Goal: Task Accomplishment & Management: Use online tool/utility

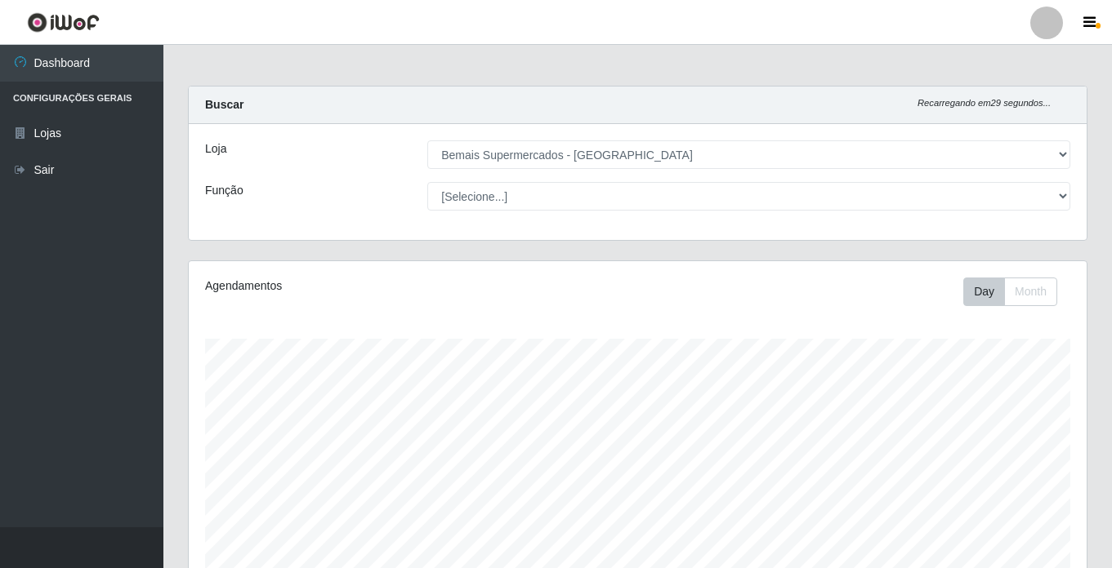
select select "250"
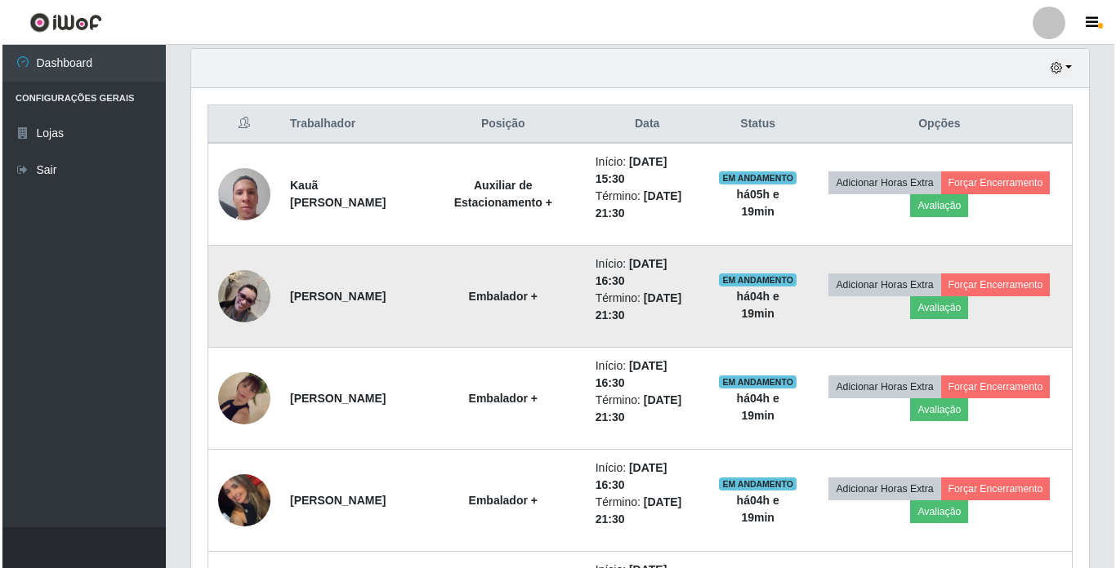
scroll to position [339, 898]
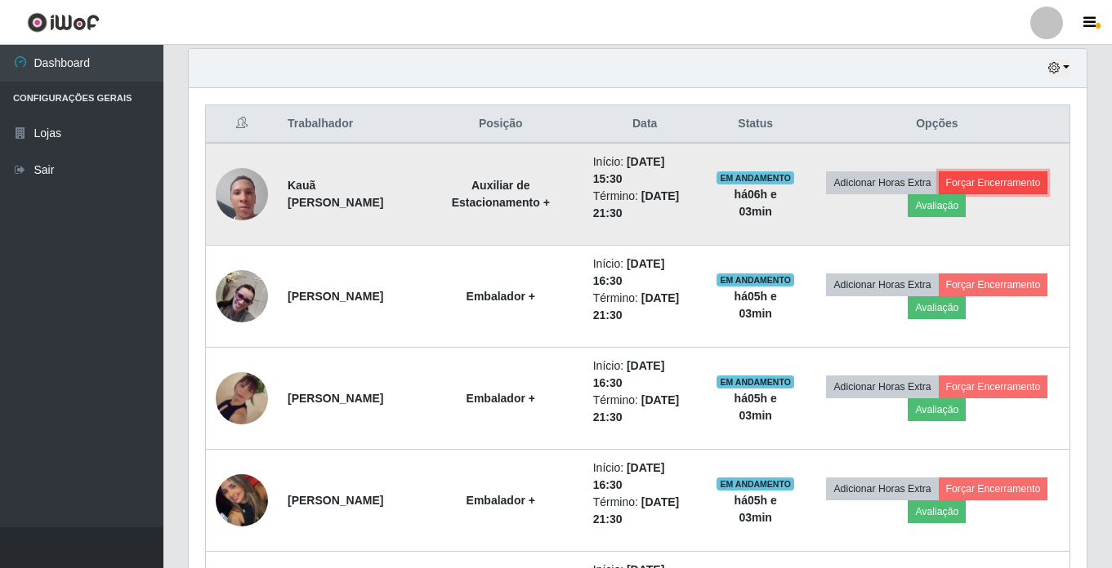
click at [1025, 184] on button "Forçar Encerramento" at bounding box center [992, 183] width 109 height 23
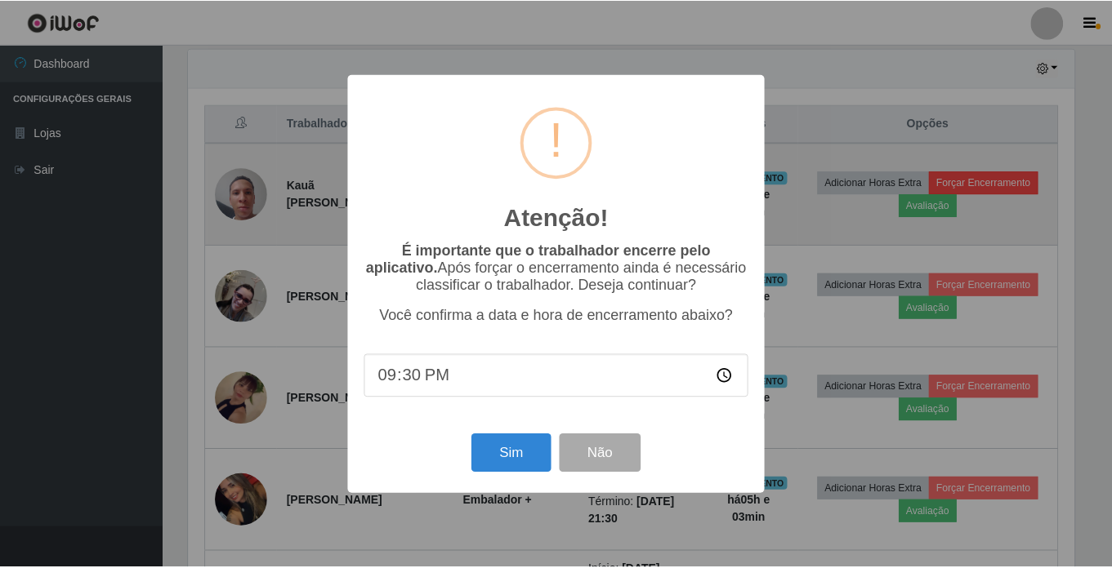
scroll to position [339, 889]
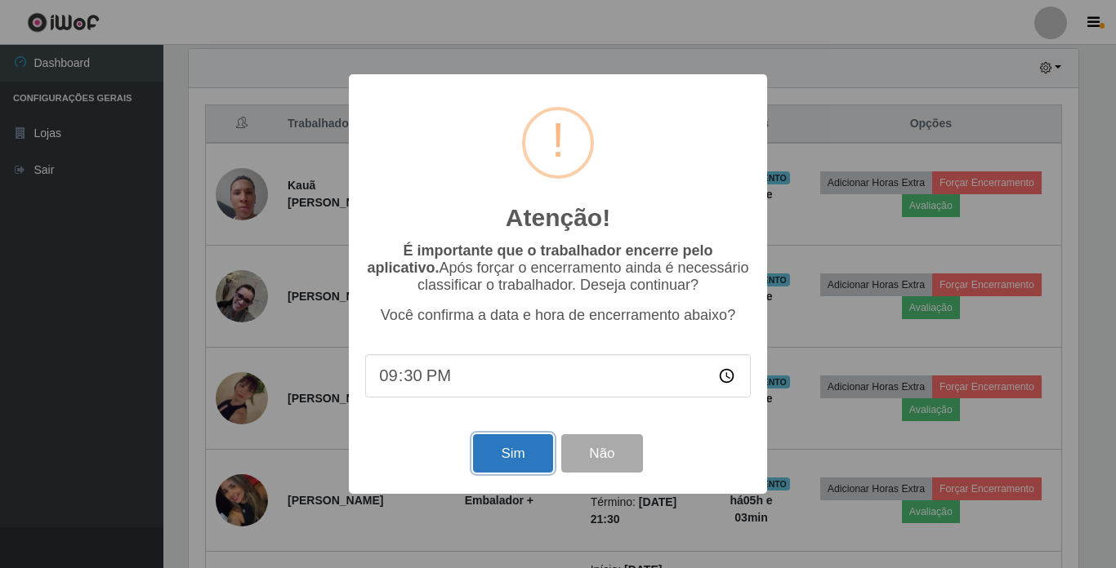
click at [510, 461] on button "Sim" at bounding box center [512, 454] width 79 height 38
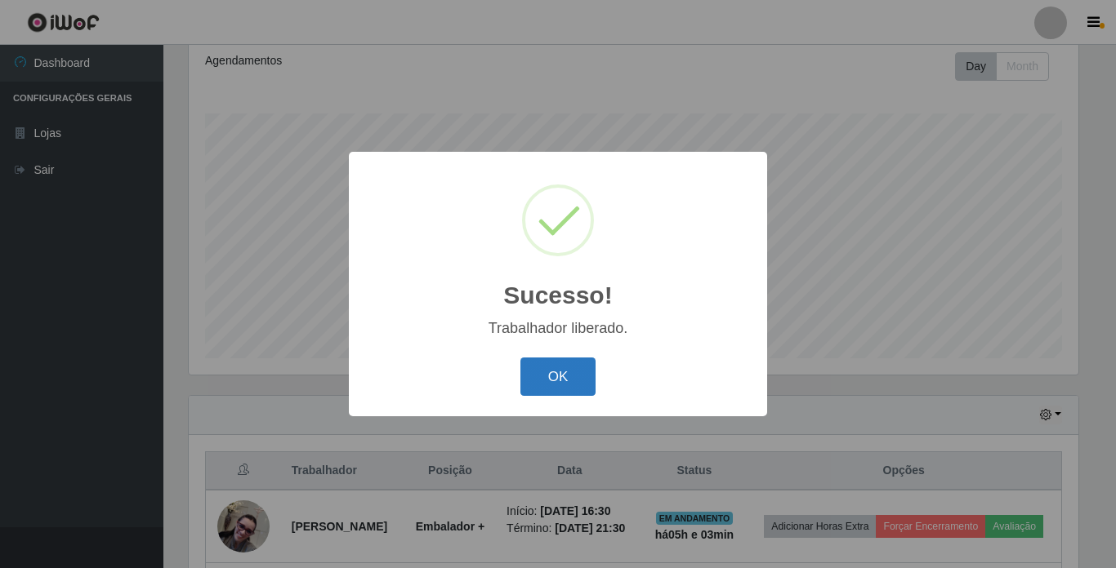
click at [577, 372] on button "OK" at bounding box center [558, 377] width 76 height 38
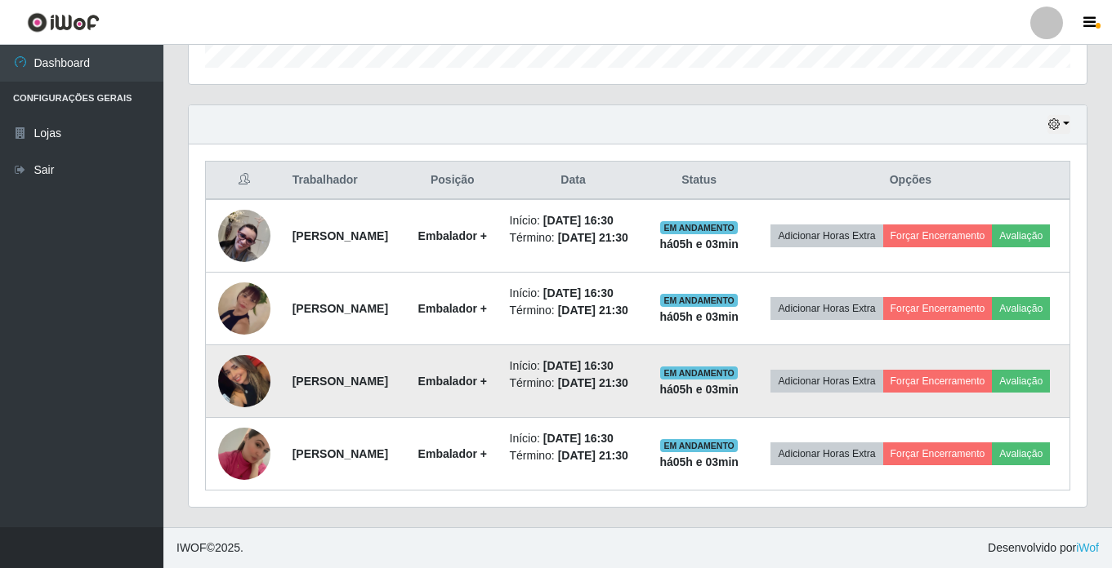
scroll to position [565, 0]
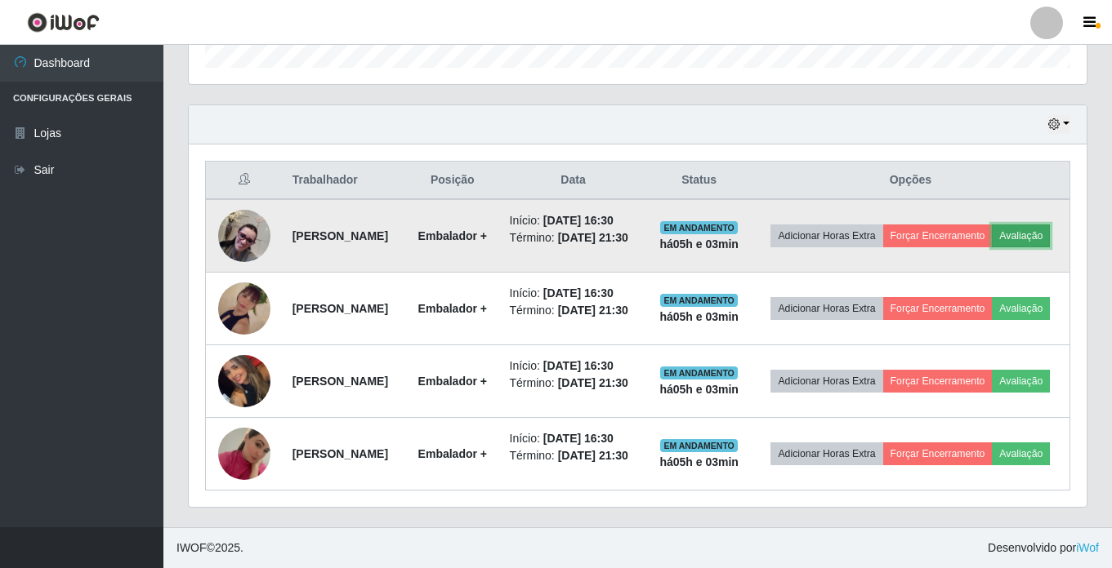
click at [992, 225] on button "Avaliação" at bounding box center [1021, 236] width 58 height 23
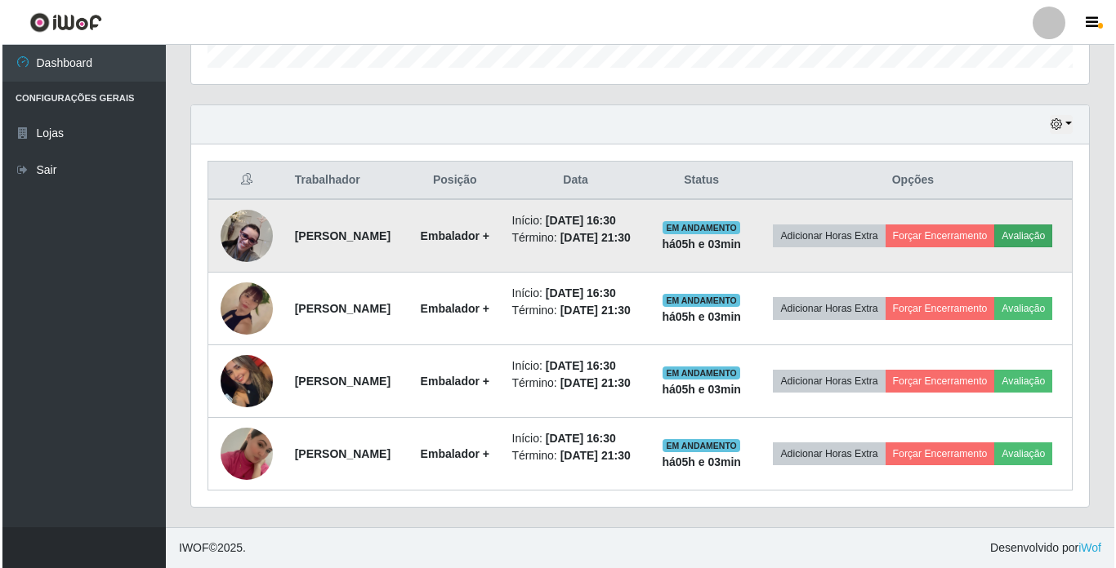
scroll to position [339, 889]
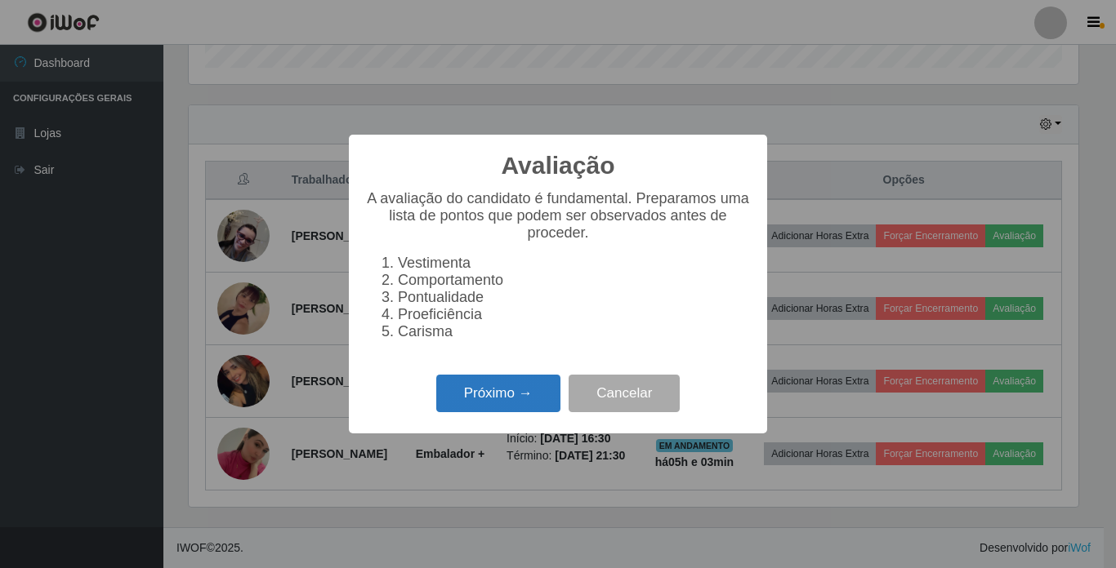
click at [465, 410] on button "Próximo →" at bounding box center [498, 394] width 124 height 38
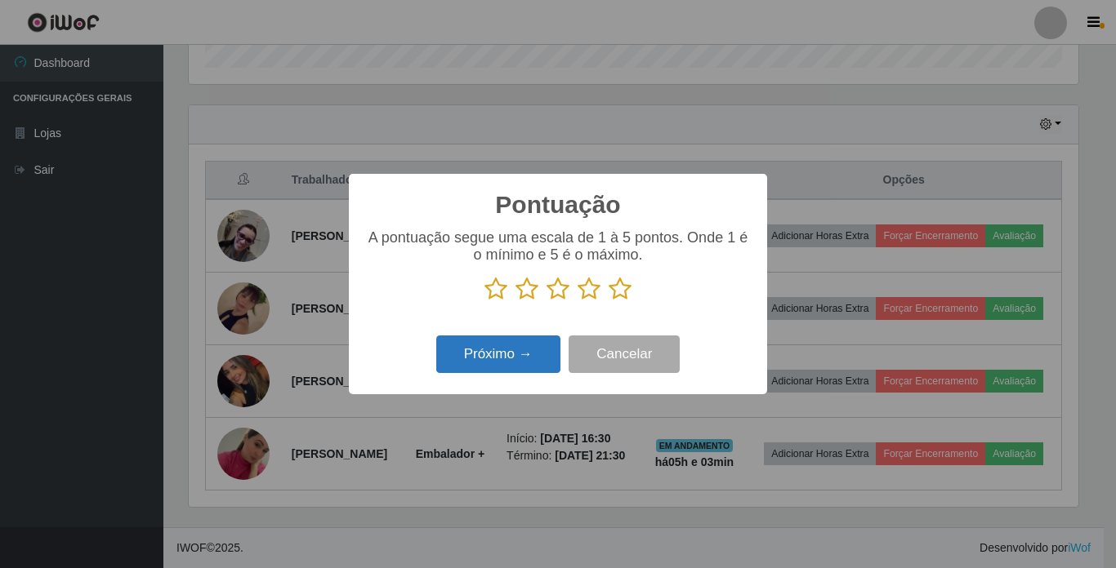
scroll to position [816411, 815861]
click at [621, 286] on icon at bounding box center [619, 289] width 23 height 25
click at [608, 301] on input "radio" at bounding box center [608, 301] width 0 height 0
click at [621, 286] on icon at bounding box center [619, 289] width 23 height 25
click at [608, 301] on input "radio" at bounding box center [608, 301] width 0 height 0
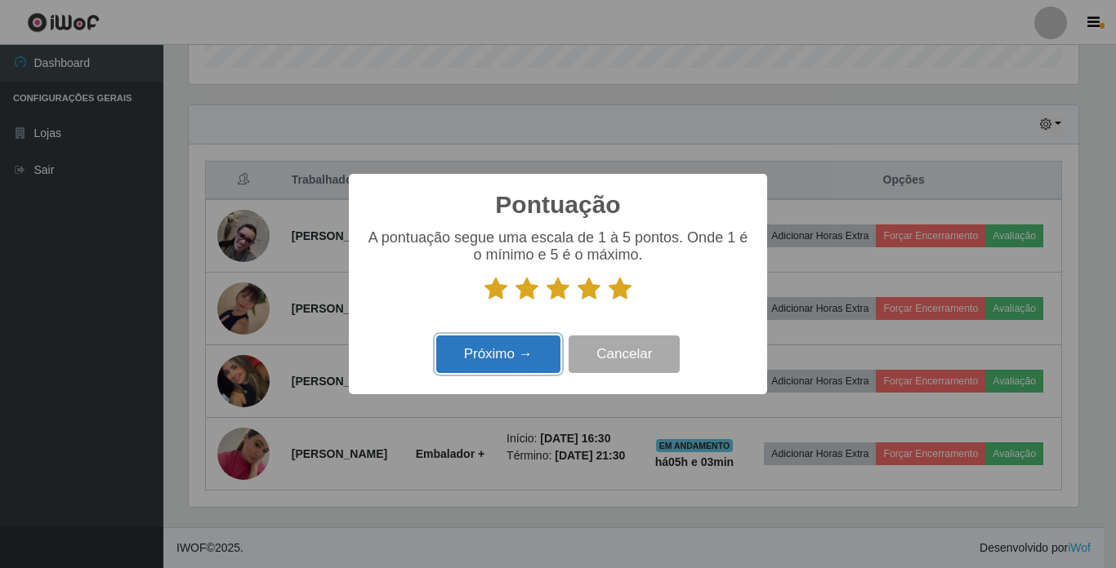
click at [533, 349] on button "Próximo →" at bounding box center [498, 355] width 124 height 38
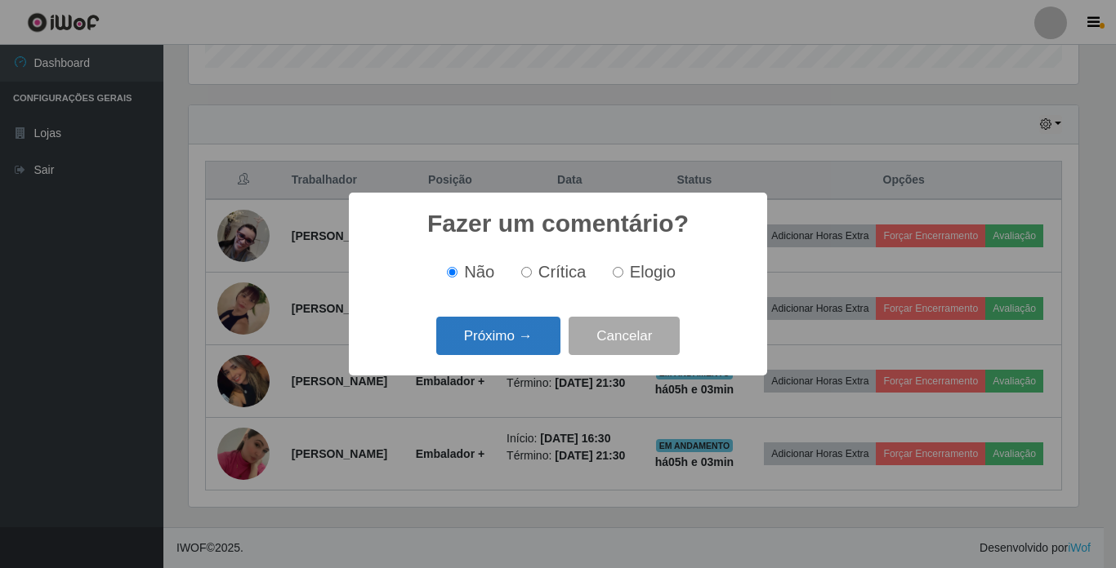
click at [537, 342] on button "Próximo →" at bounding box center [498, 336] width 124 height 38
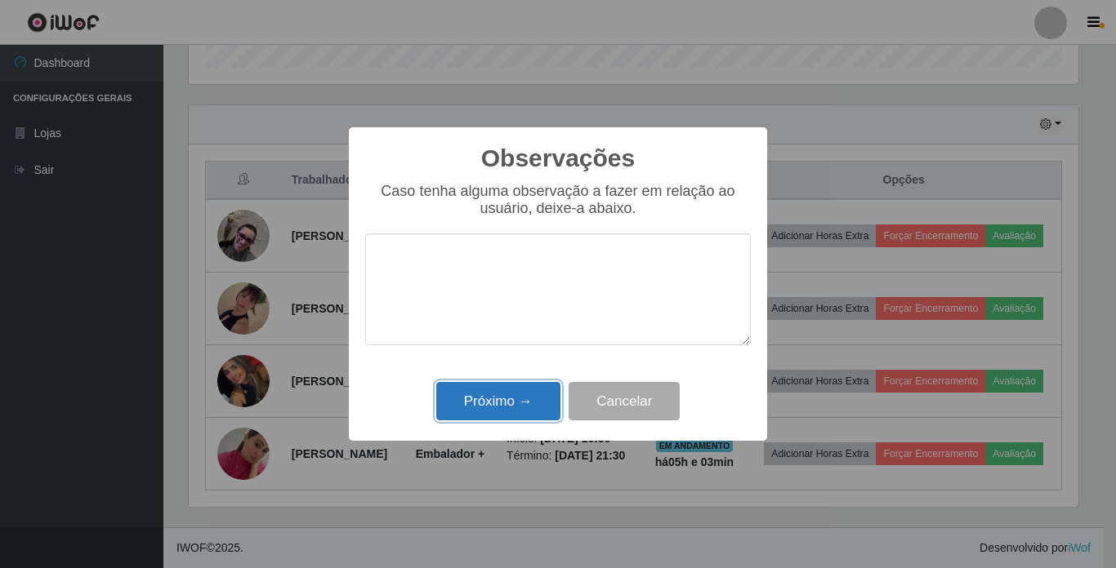
click at [536, 392] on button "Próximo →" at bounding box center [498, 401] width 124 height 38
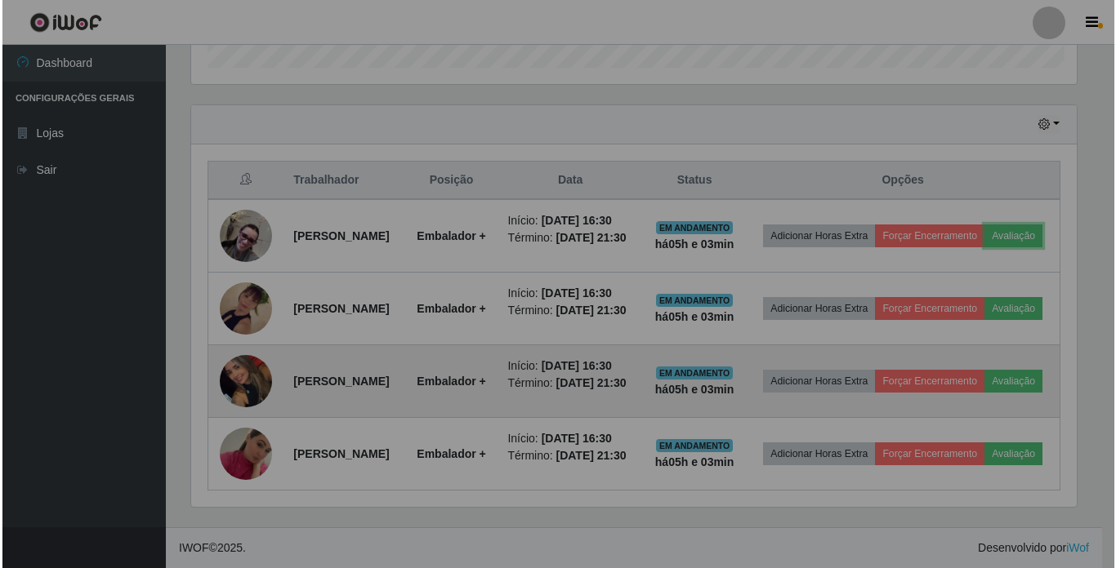
scroll to position [339, 898]
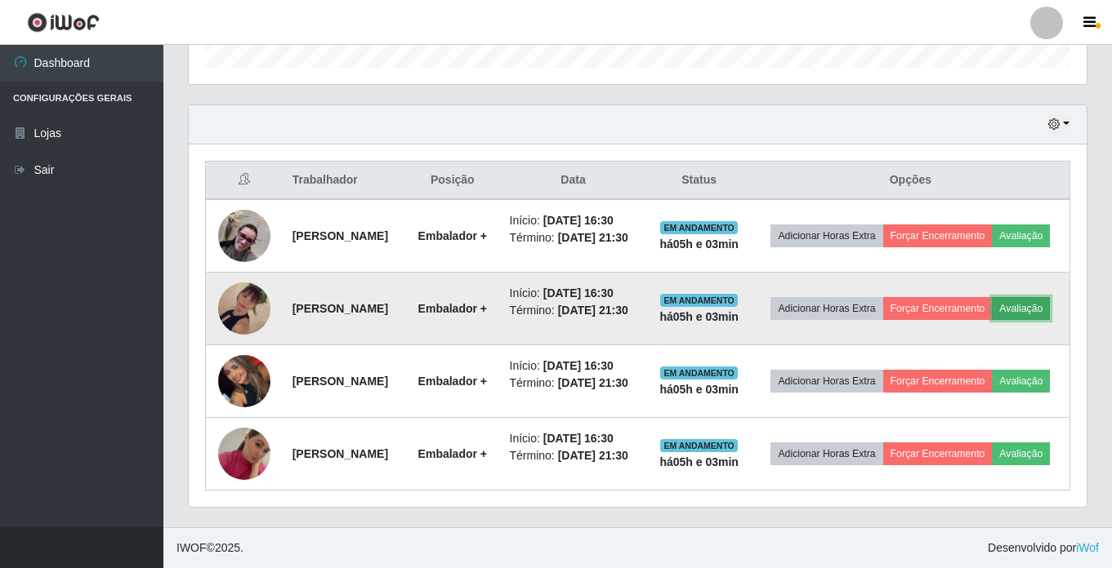
click at [992, 297] on button "Avaliação" at bounding box center [1021, 308] width 58 height 23
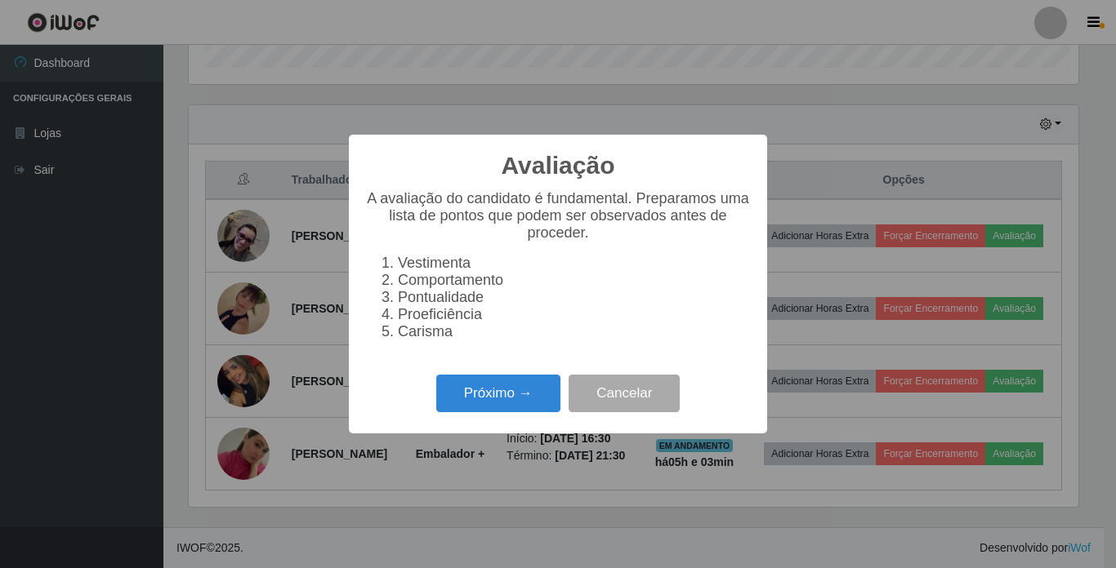
scroll to position [339, 889]
click at [484, 399] on button "Próximo →" at bounding box center [498, 394] width 124 height 38
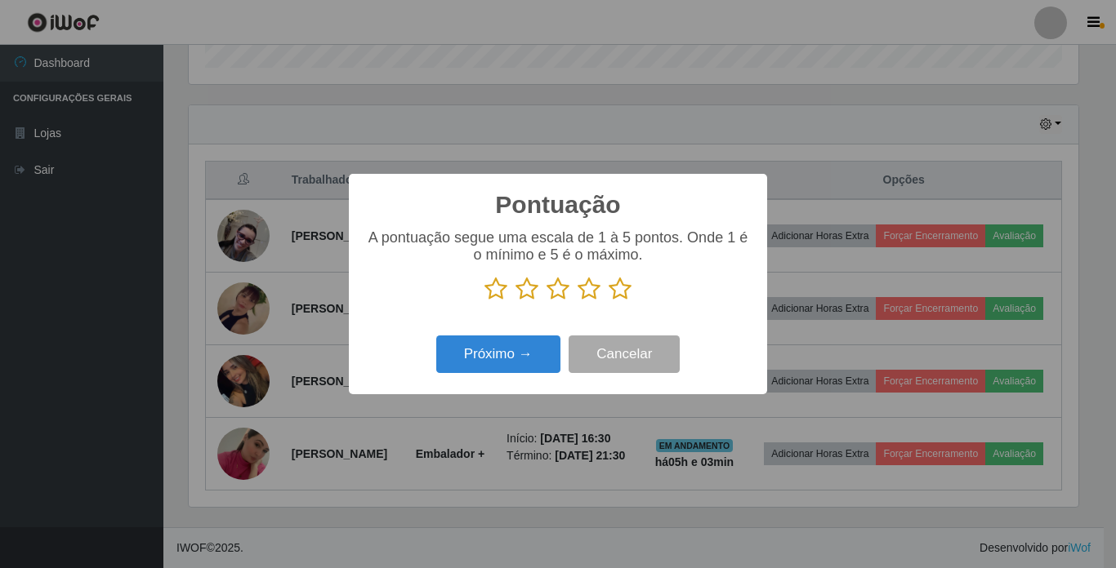
scroll to position [816411, 815861]
click at [620, 295] on icon at bounding box center [619, 289] width 23 height 25
click at [608, 301] on input "radio" at bounding box center [608, 301] width 0 height 0
click at [527, 350] on button "Próximo →" at bounding box center [498, 355] width 124 height 38
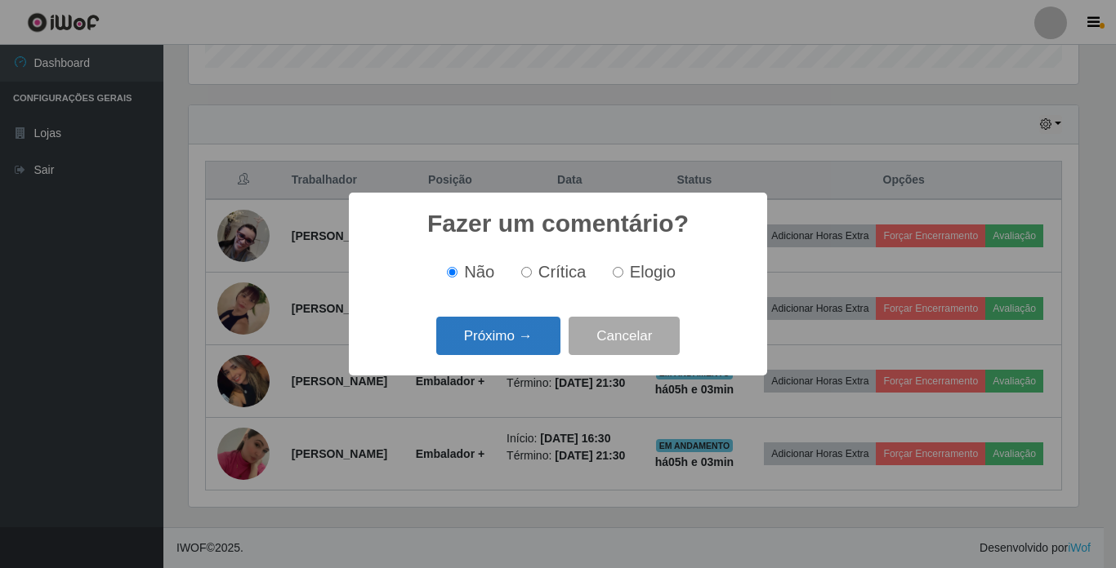
click at [501, 328] on button "Próximo →" at bounding box center [498, 336] width 124 height 38
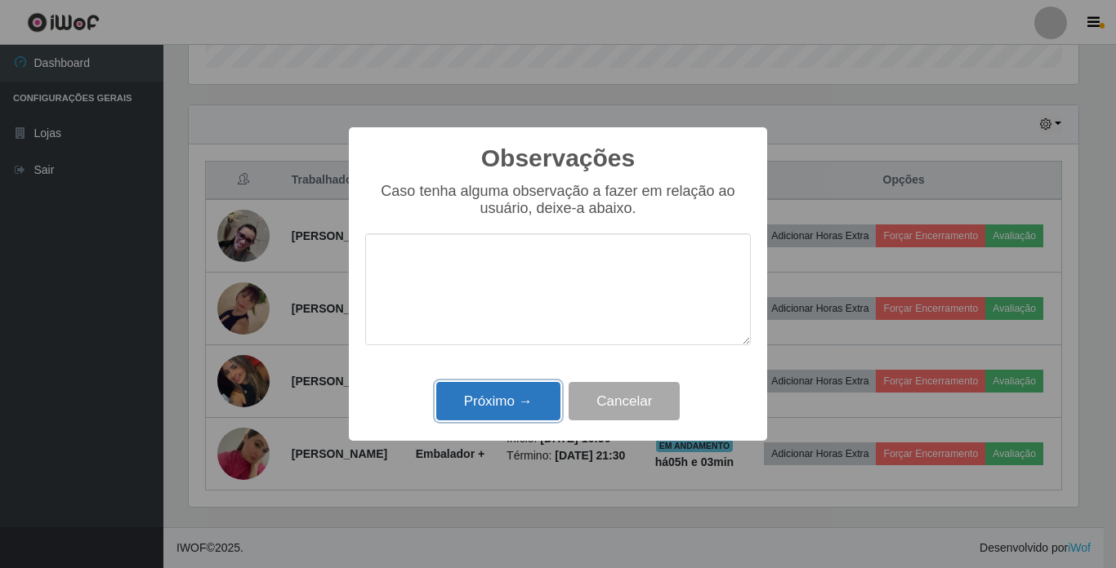
click at [508, 402] on button "Próximo →" at bounding box center [498, 401] width 124 height 38
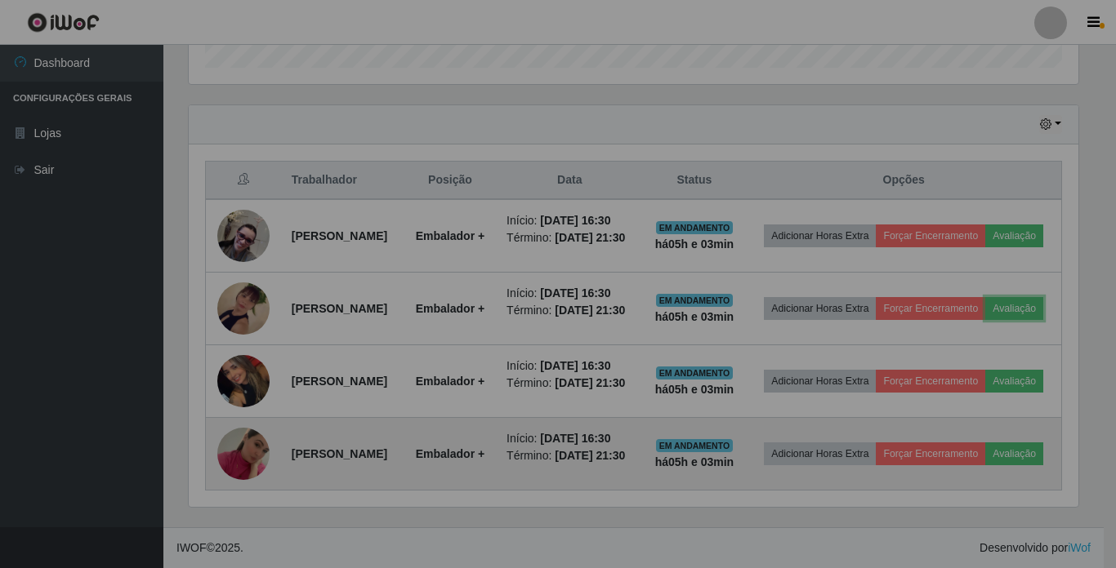
scroll to position [339, 898]
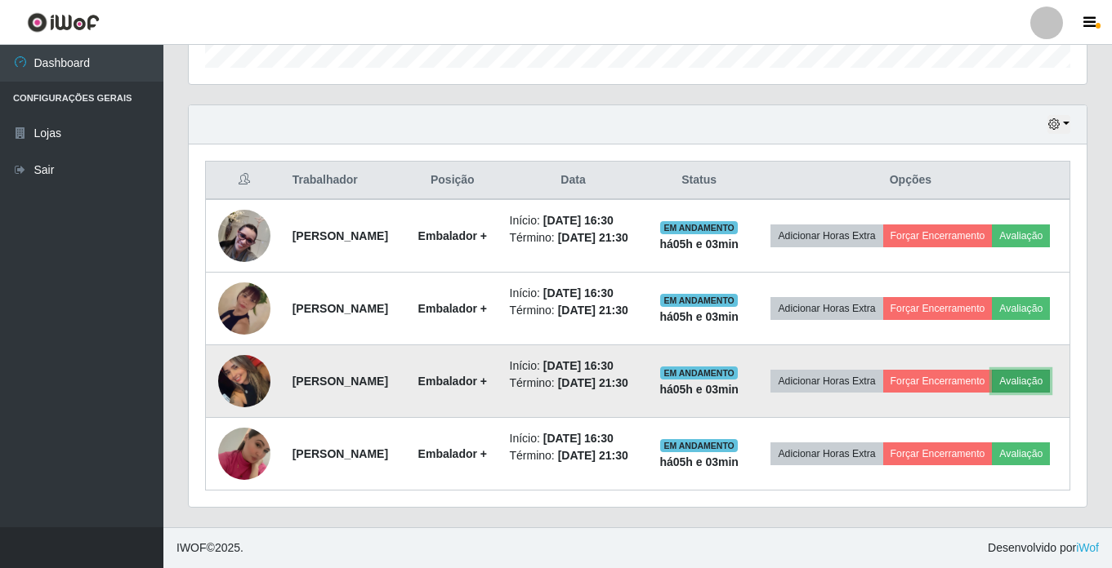
click at [992, 384] on button "Avaliação" at bounding box center [1021, 381] width 58 height 23
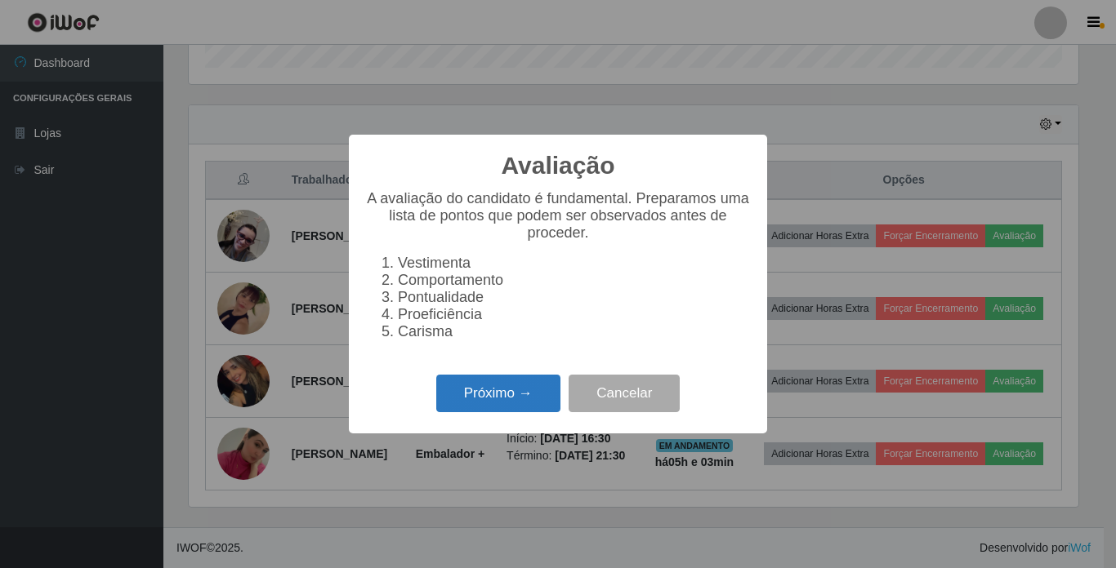
click at [486, 408] on button "Próximo →" at bounding box center [498, 394] width 124 height 38
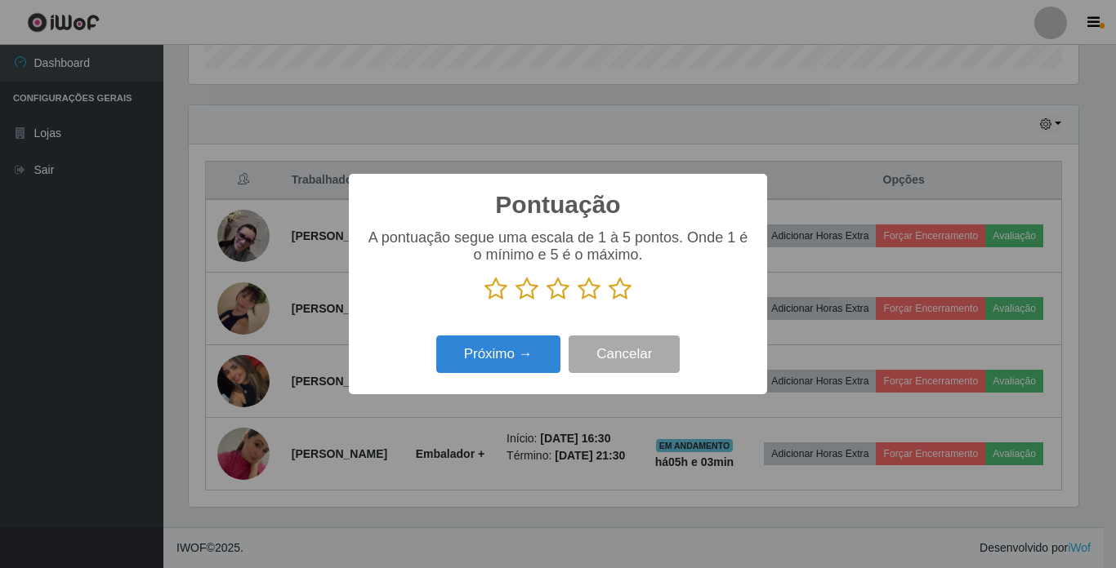
click at [618, 288] on icon at bounding box center [619, 289] width 23 height 25
click at [608, 301] on input "radio" at bounding box center [608, 301] width 0 height 0
click at [528, 359] on button "Próximo →" at bounding box center [498, 355] width 124 height 38
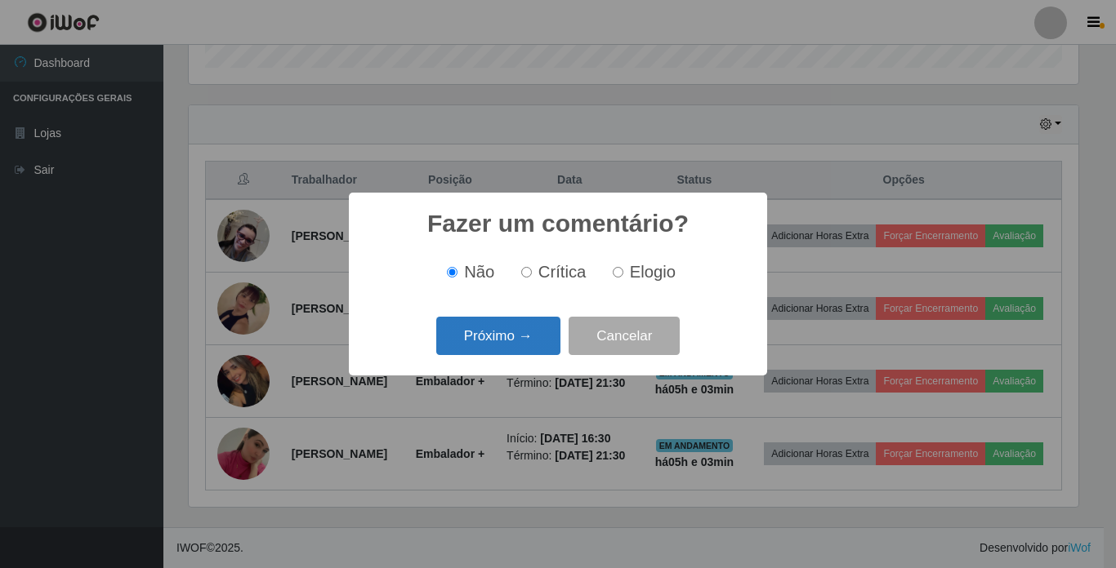
click at [519, 337] on button "Próximo →" at bounding box center [498, 336] width 124 height 38
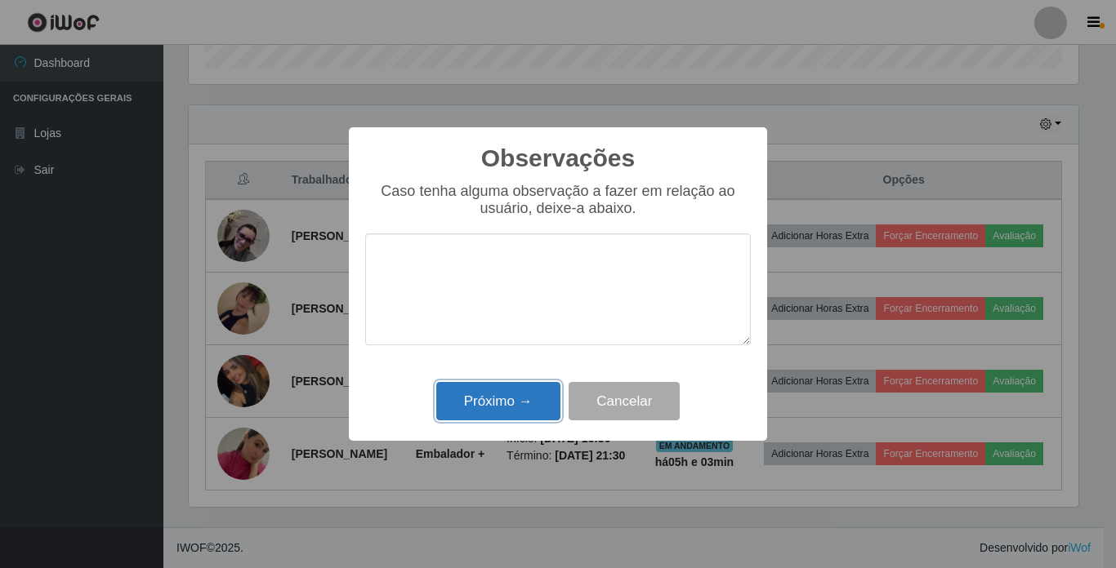
click at [524, 400] on button "Próximo →" at bounding box center [498, 401] width 124 height 38
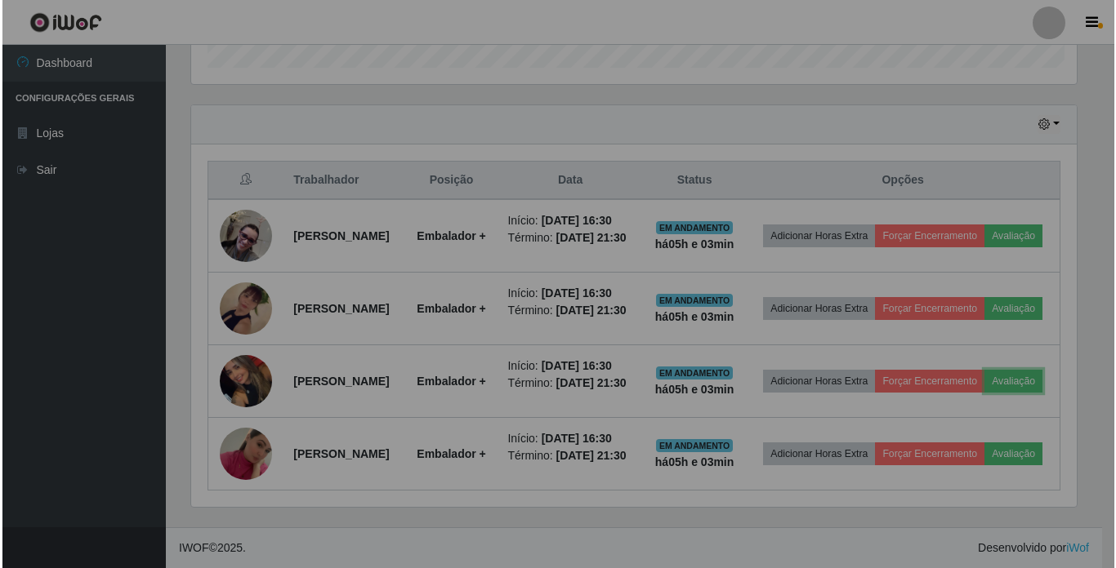
scroll to position [339, 898]
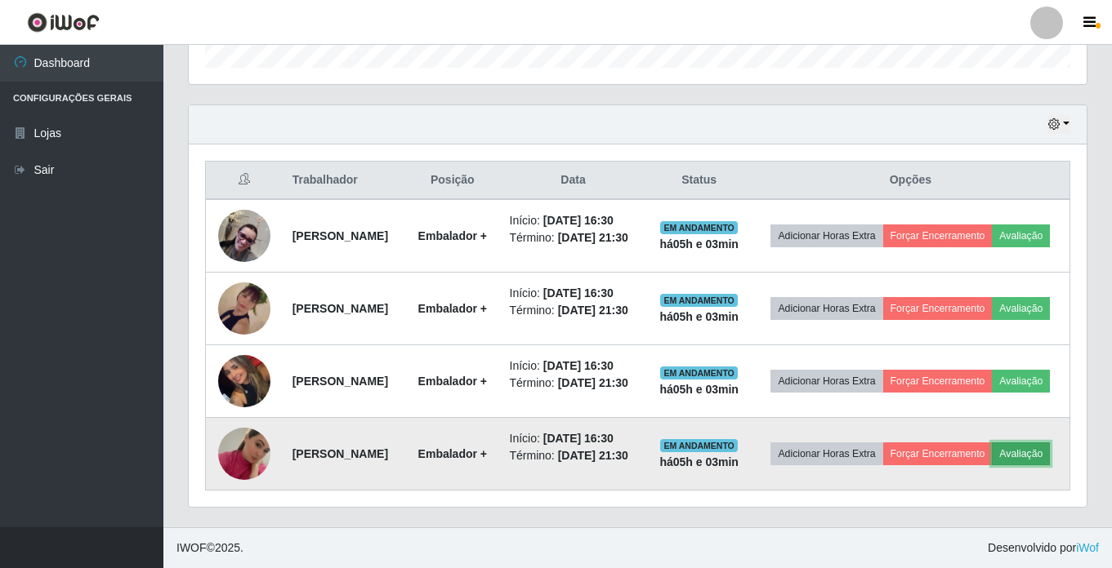
click at [992, 466] on button "Avaliação" at bounding box center [1021, 454] width 58 height 23
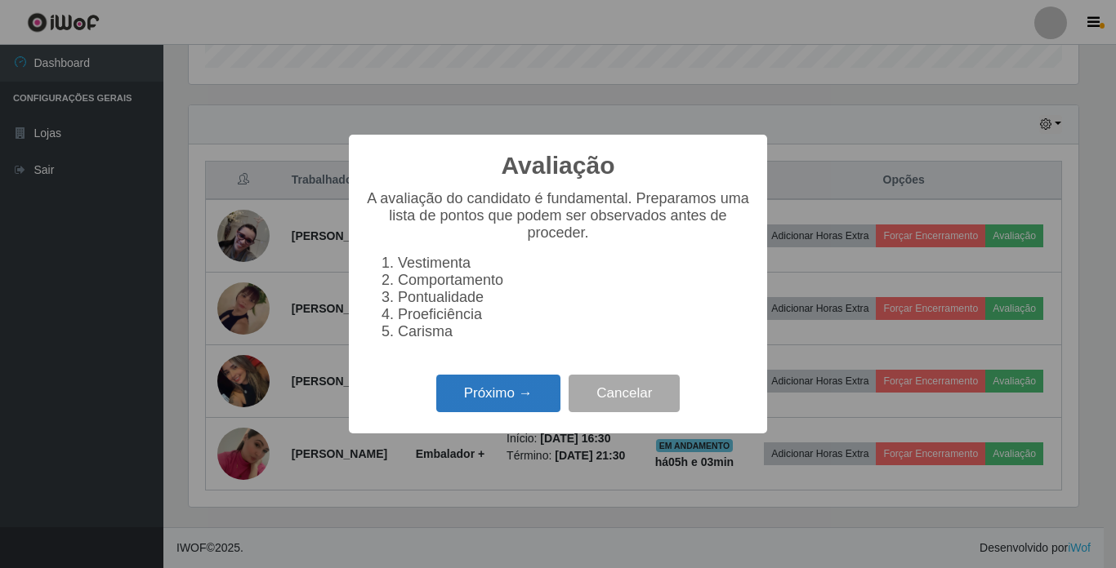
click at [497, 390] on button "Próximo →" at bounding box center [498, 394] width 124 height 38
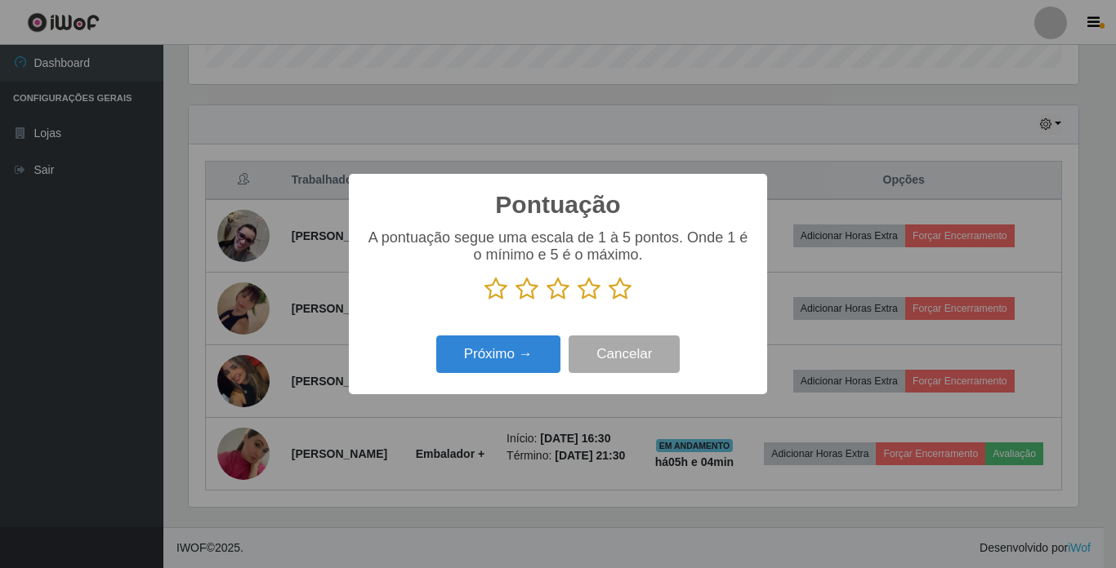
click at [614, 292] on icon at bounding box center [619, 289] width 23 height 25
click at [608, 301] on input "radio" at bounding box center [608, 301] width 0 height 0
click at [490, 360] on button "Próximo →" at bounding box center [498, 355] width 124 height 38
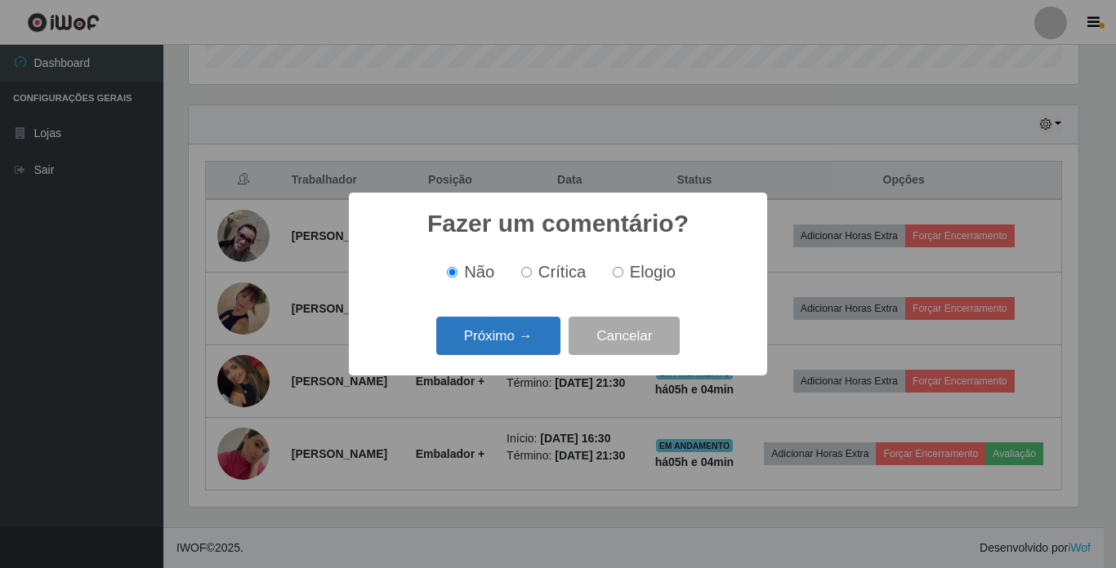
click at [502, 345] on button "Próximo →" at bounding box center [498, 336] width 124 height 38
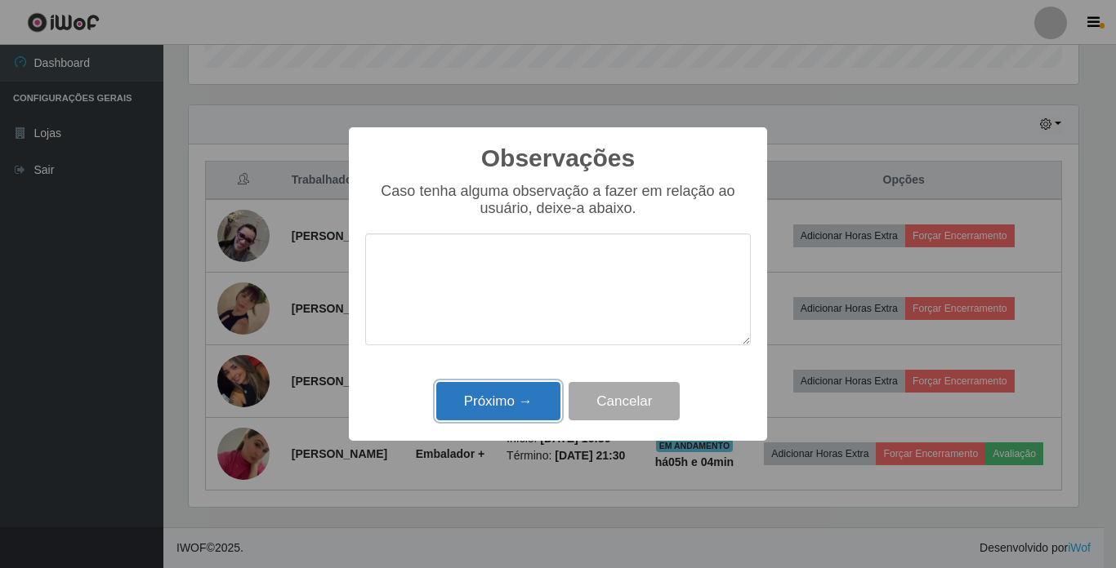
click at [511, 410] on button "Próximo →" at bounding box center [498, 401] width 124 height 38
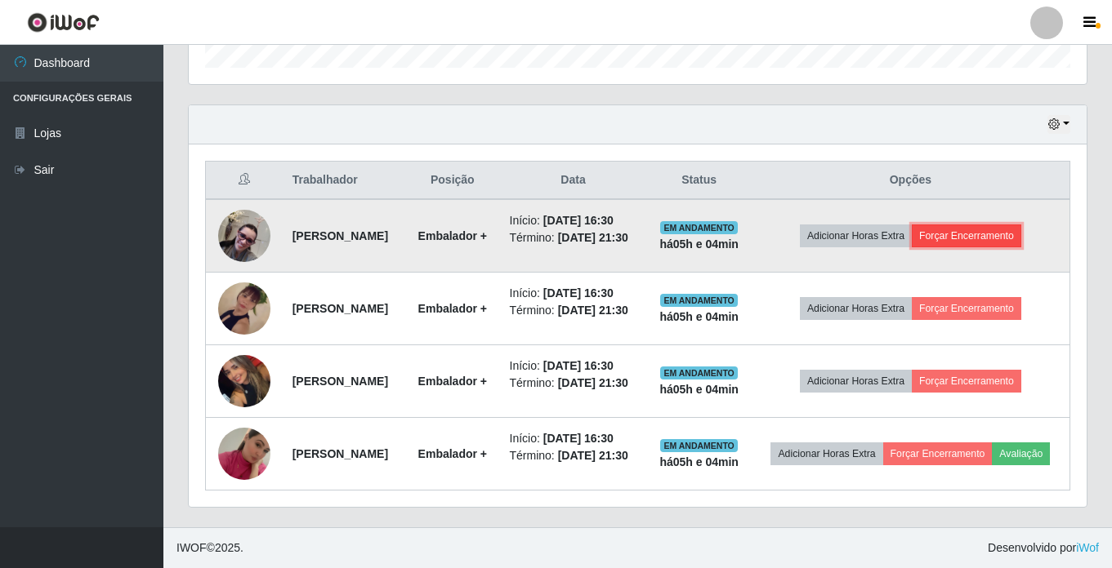
click at [1021, 225] on button "Forçar Encerramento" at bounding box center [965, 236] width 109 height 23
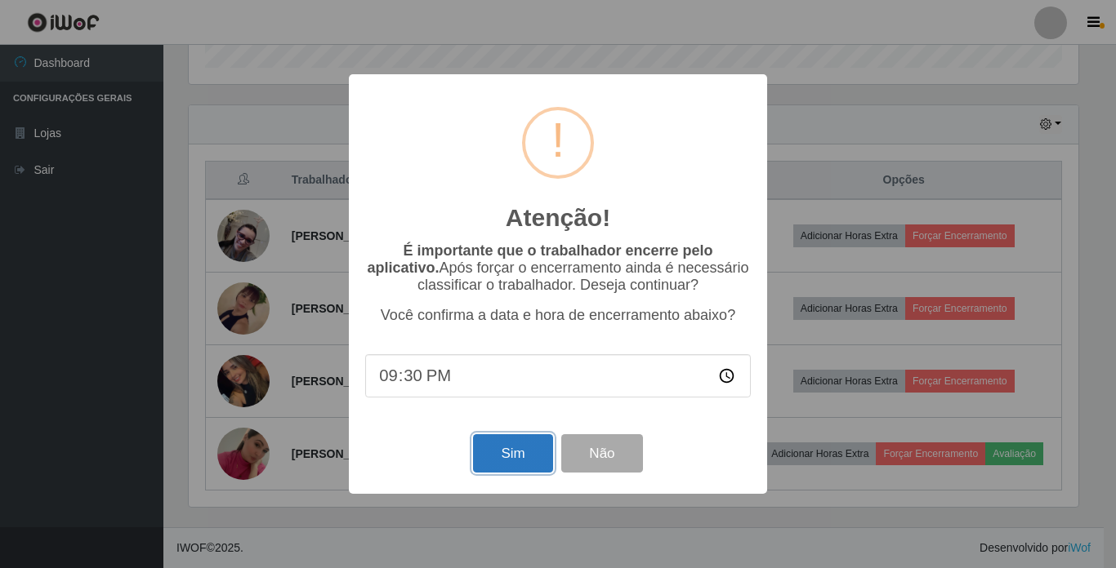
click at [499, 450] on button "Sim" at bounding box center [512, 454] width 79 height 38
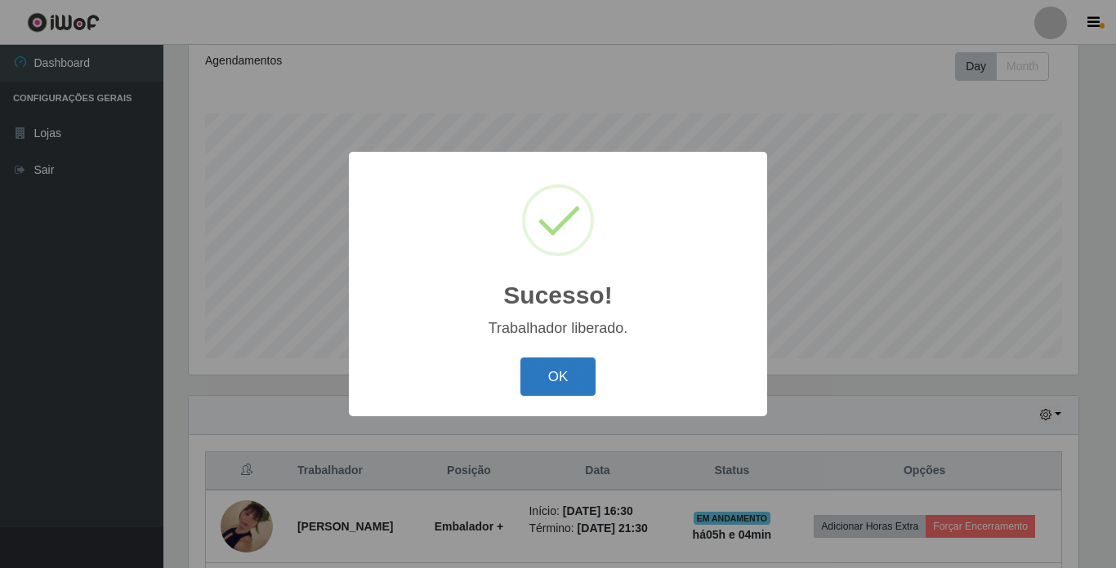
click at [564, 378] on button "OK" at bounding box center [558, 377] width 76 height 38
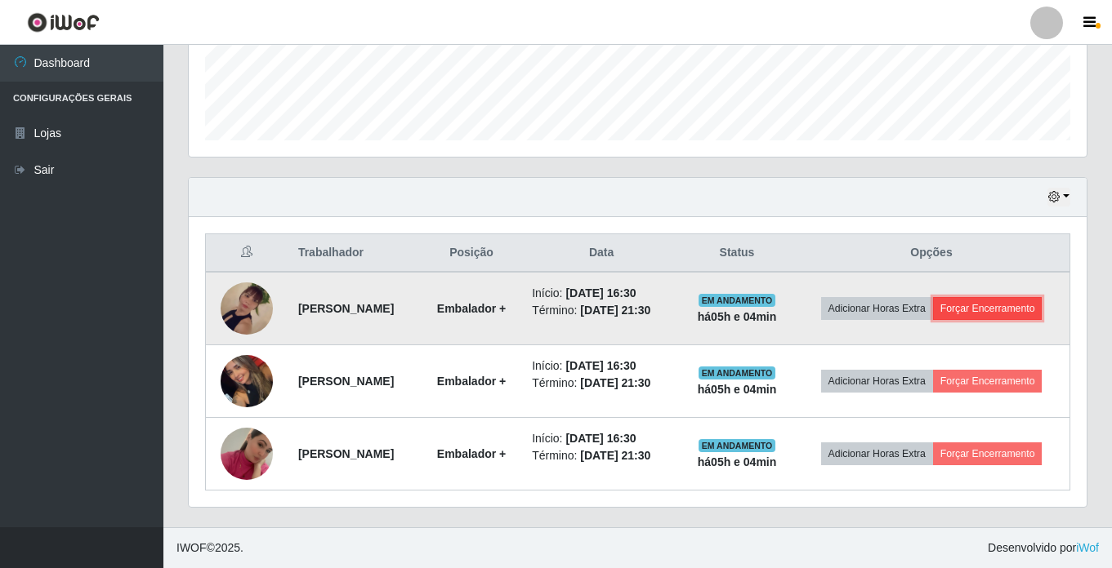
click at [1026, 308] on button "Forçar Encerramento" at bounding box center [987, 308] width 109 height 23
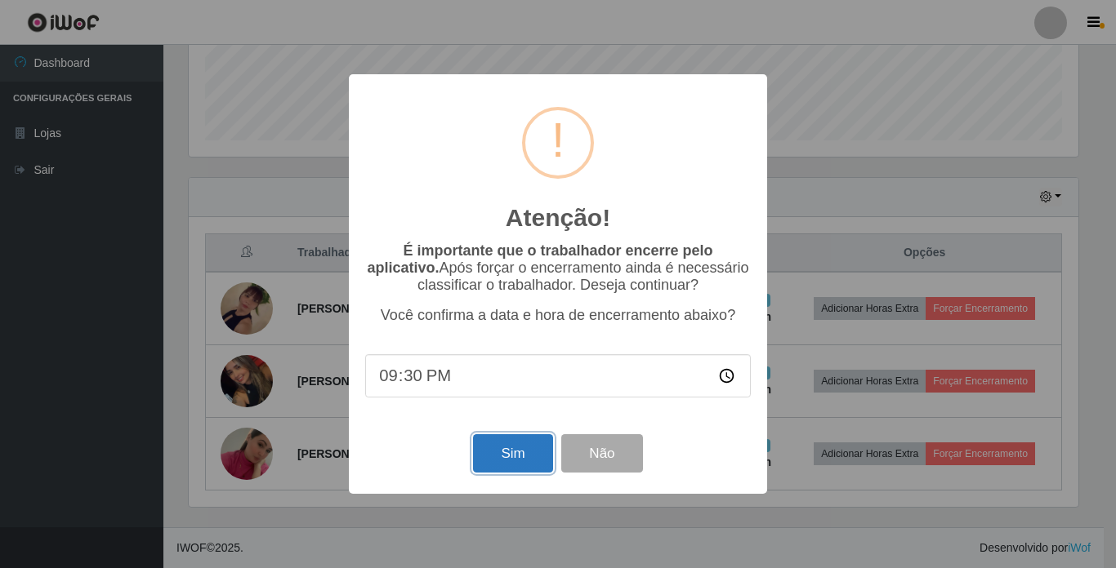
click at [501, 456] on button "Sim" at bounding box center [512, 454] width 79 height 38
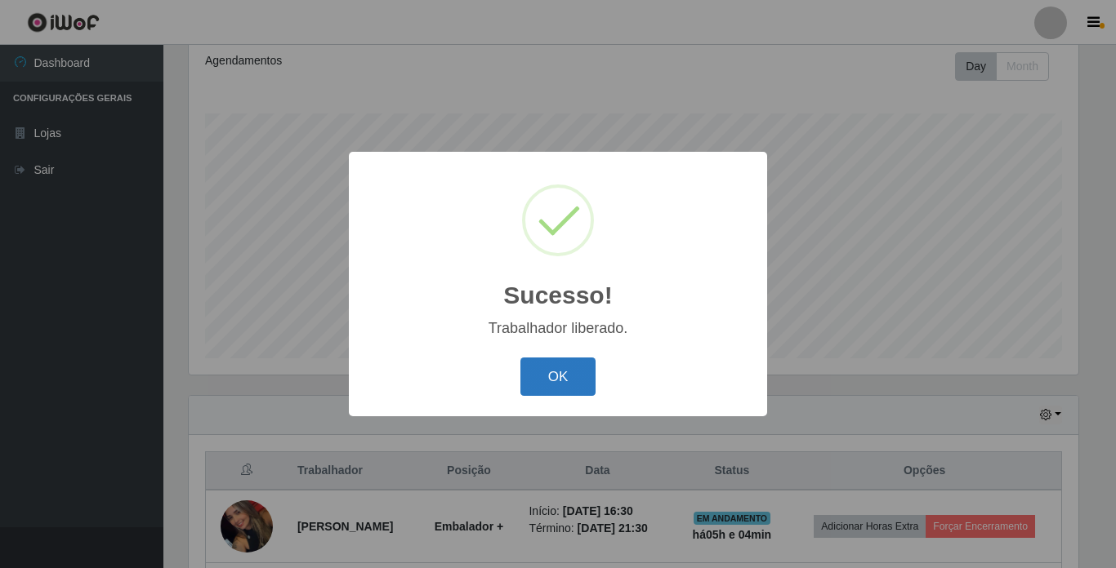
click at [539, 364] on button "OK" at bounding box center [558, 377] width 76 height 38
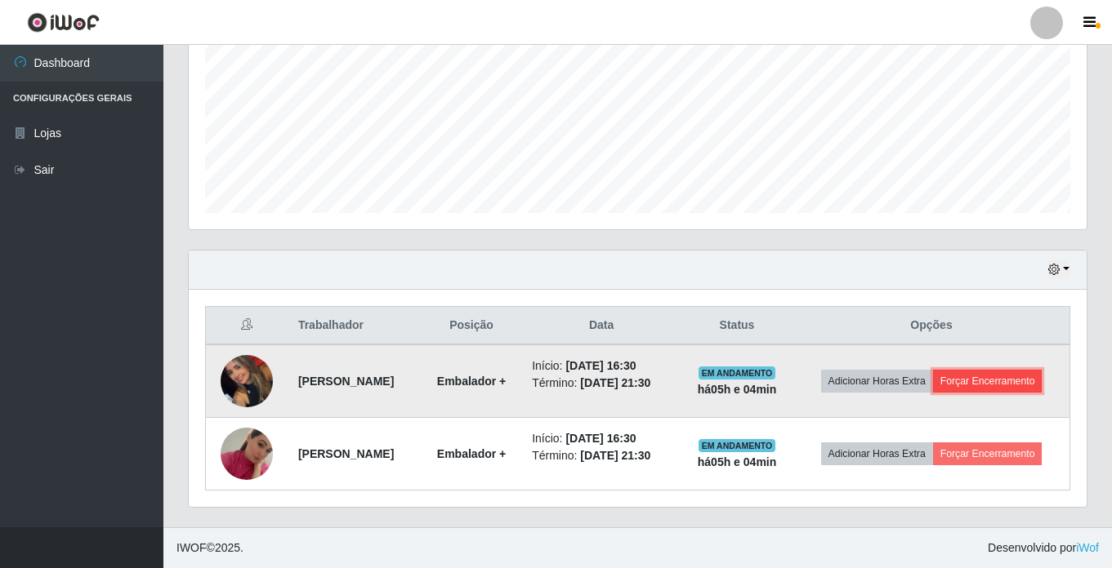
click at [1033, 378] on button "Forçar Encerramento" at bounding box center [987, 381] width 109 height 23
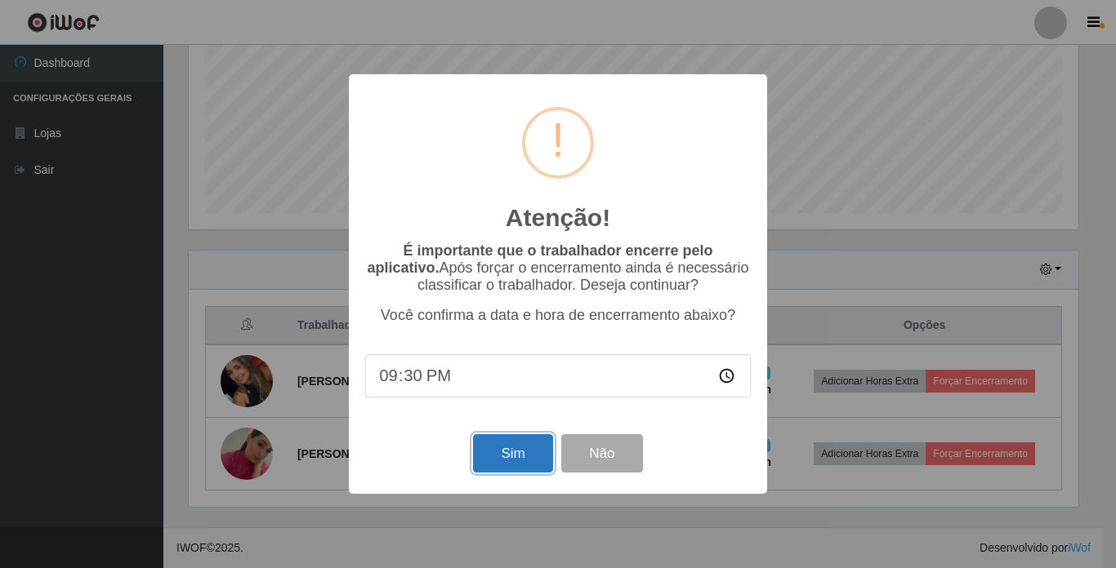
click at [515, 447] on button "Sim" at bounding box center [512, 454] width 79 height 38
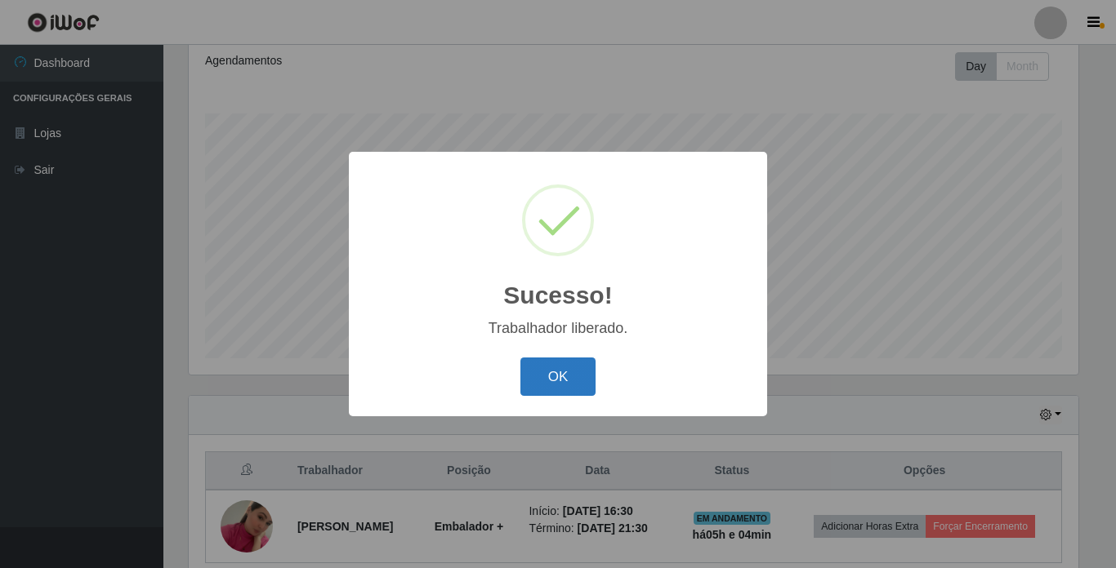
click at [573, 360] on button "OK" at bounding box center [558, 377] width 76 height 38
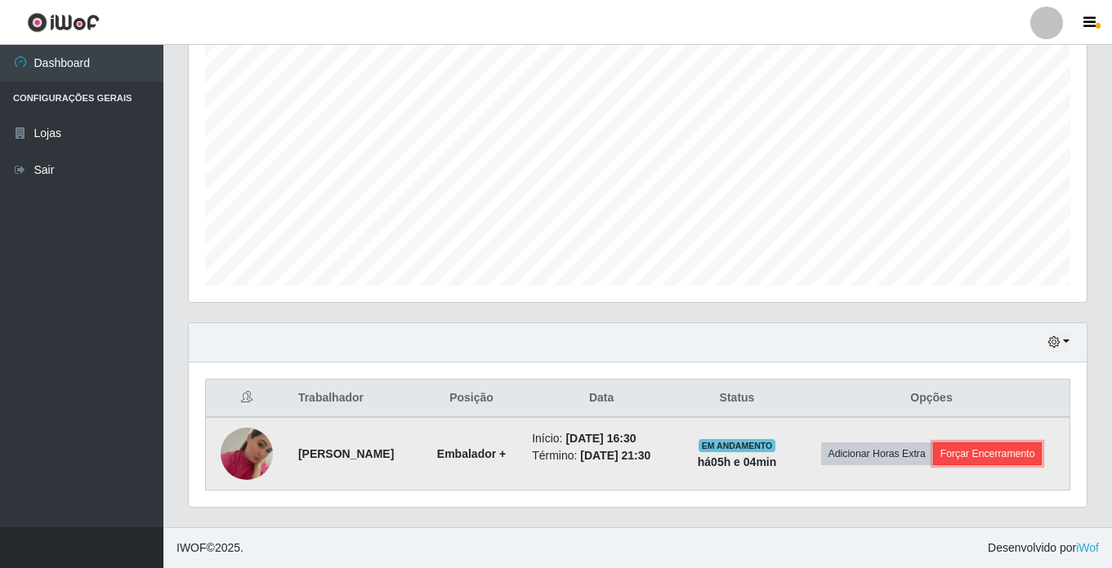
click at [1039, 449] on button "Forçar Encerramento" at bounding box center [987, 454] width 109 height 23
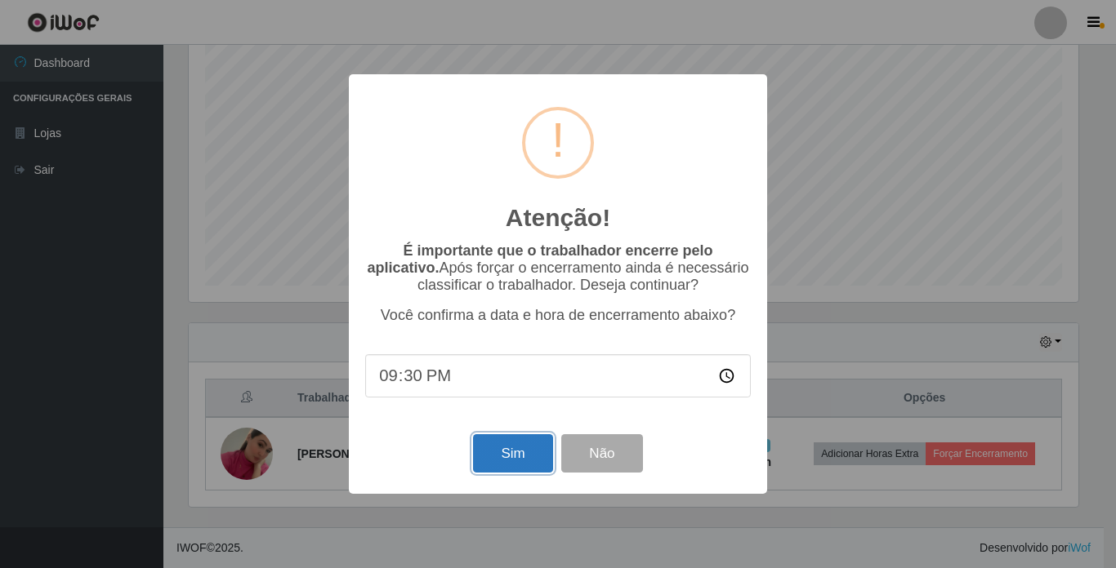
click at [496, 449] on button "Sim" at bounding box center [512, 454] width 79 height 38
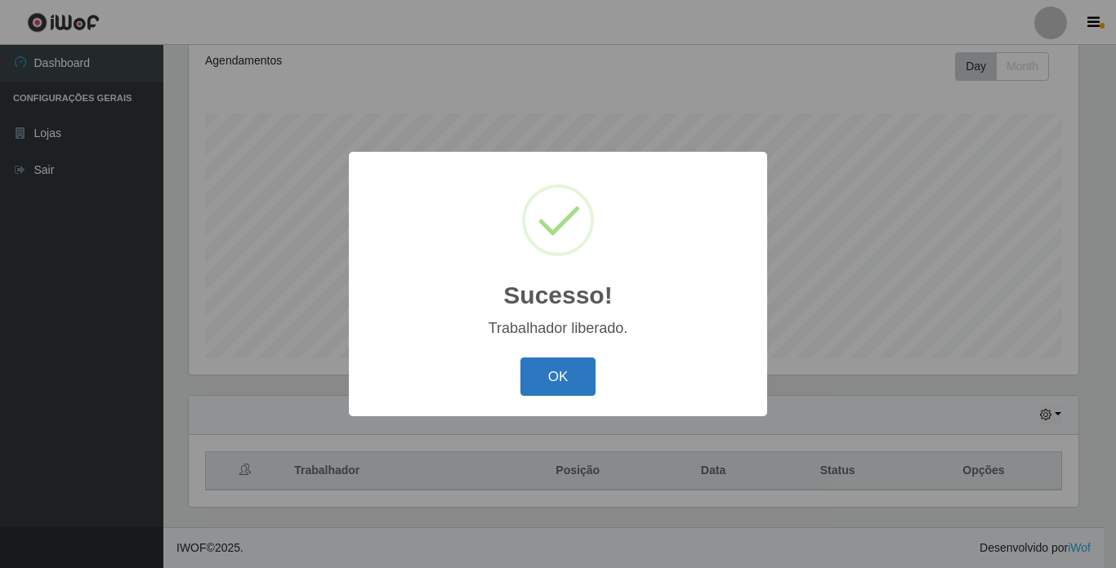
click at [571, 377] on button "OK" at bounding box center [558, 377] width 76 height 38
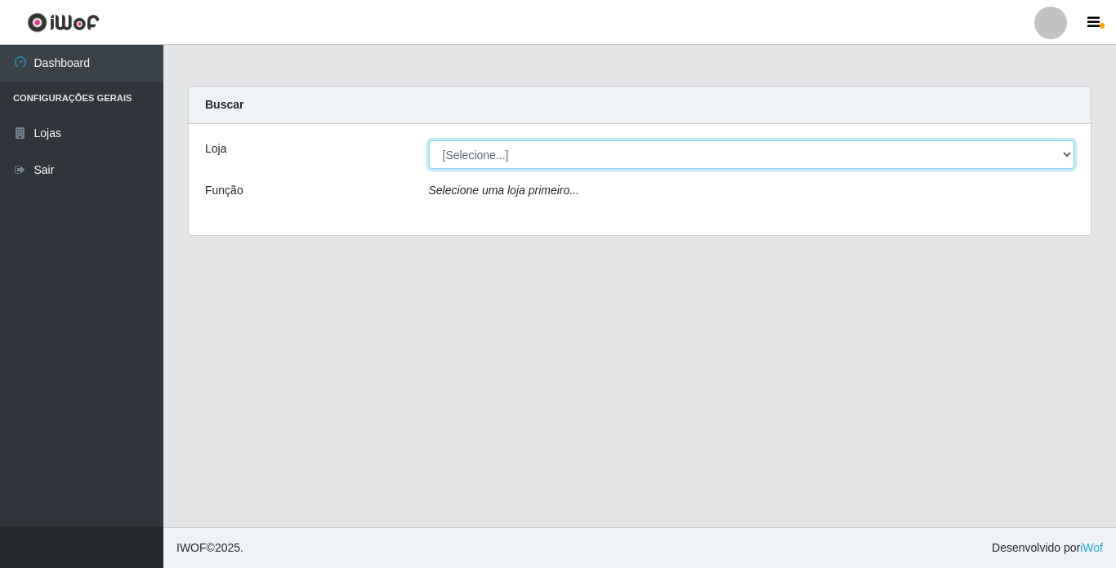
drag, startPoint x: 497, startPoint y: 160, endPoint x: 498, endPoint y: 249, distance: 89.0
click at [497, 160] on select "[Selecione...] Bemais Supermercados - [GEOGRAPHIC_DATA]" at bounding box center [752, 154] width 646 height 29
select select "250"
click at [429, 140] on select "[Selecione...] Bemais Supermercados - [GEOGRAPHIC_DATA]" at bounding box center [752, 154] width 646 height 29
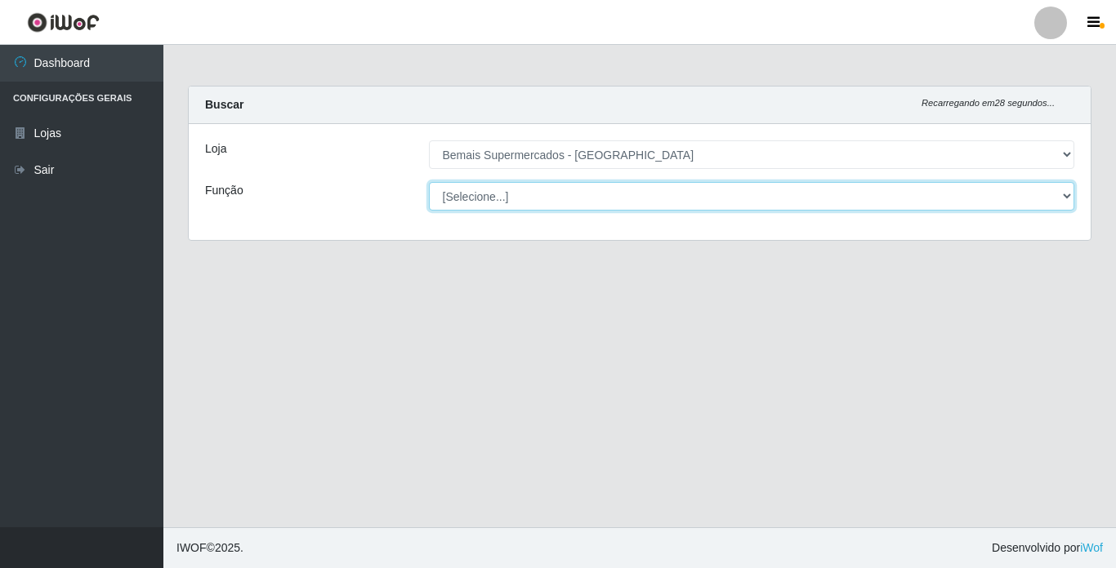
click at [559, 198] on select "[Selecione...] ASG ASG + ASG ++ Auxiliar de Estacionamento Auxiliar de Estacion…" at bounding box center [752, 196] width 646 height 29
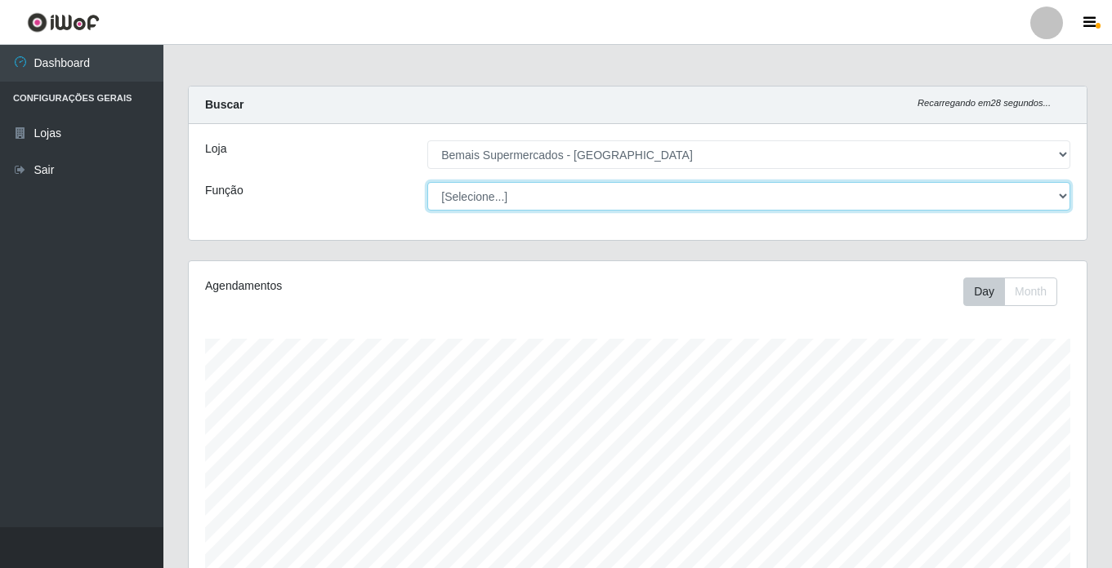
scroll to position [339, 898]
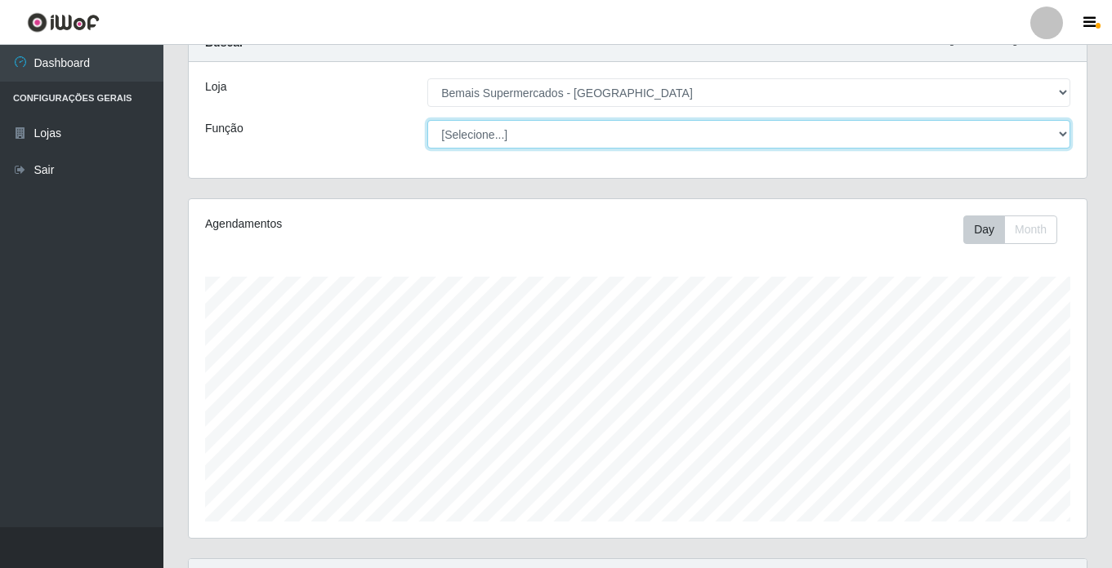
click at [525, 139] on select "[Selecione...] ASG ASG + ASG ++ Auxiliar de Estacionamento Auxiliar de Estacion…" at bounding box center [748, 134] width 643 height 29
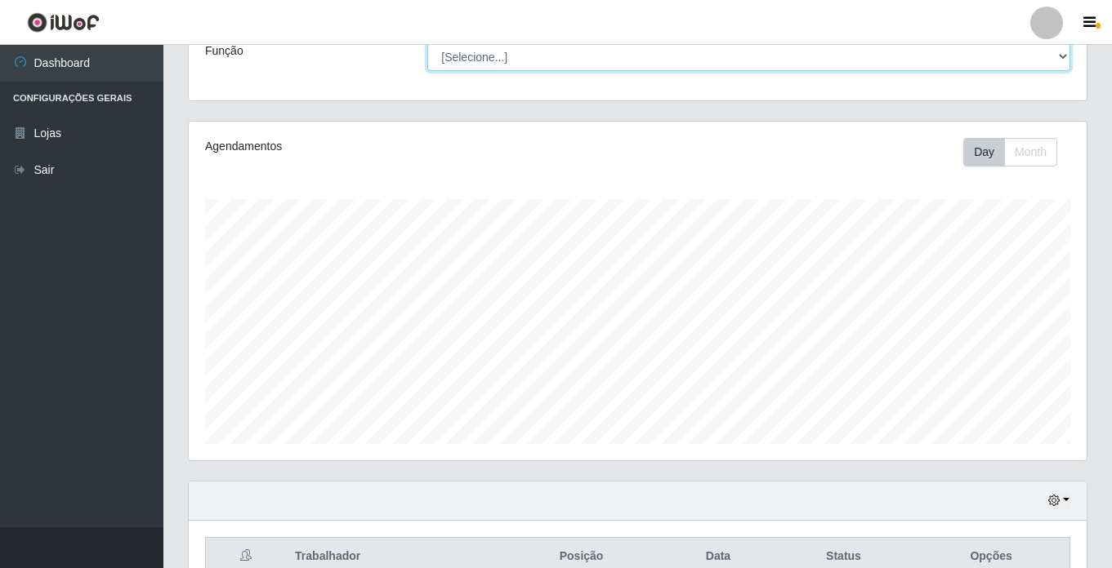
scroll to position [62, 0]
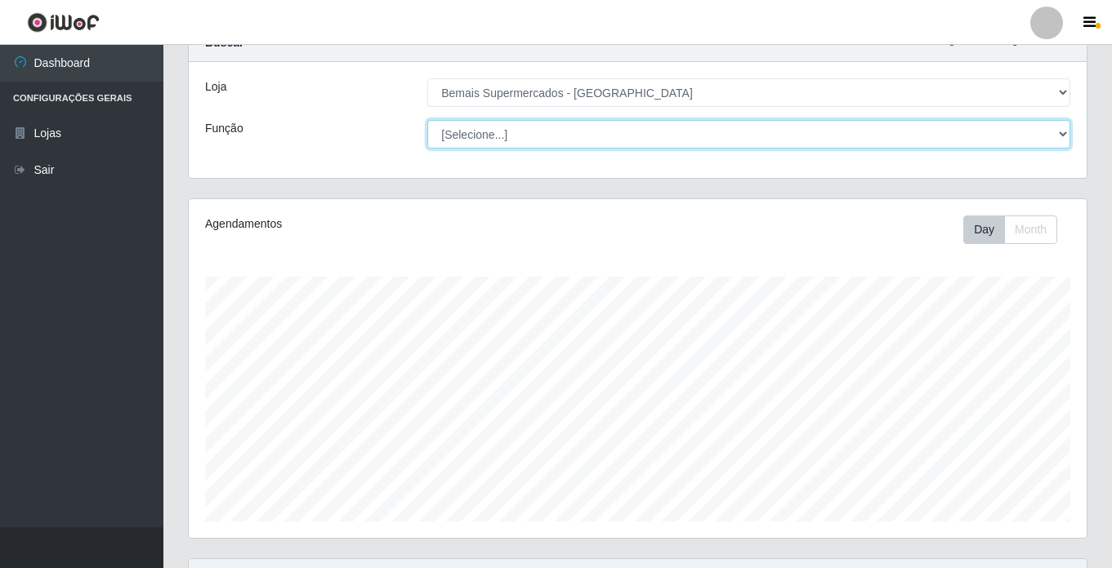
click at [501, 140] on select "[Selecione...] ASG ASG + ASG ++ Auxiliar de Estacionamento Auxiliar de Estacion…" at bounding box center [748, 134] width 643 height 29
select select "72"
click at [427, 120] on select "[Selecione...] ASG ASG + ASG ++ Auxiliar de Estacionamento Auxiliar de Estacion…" at bounding box center [748, 134] width 643 height 29
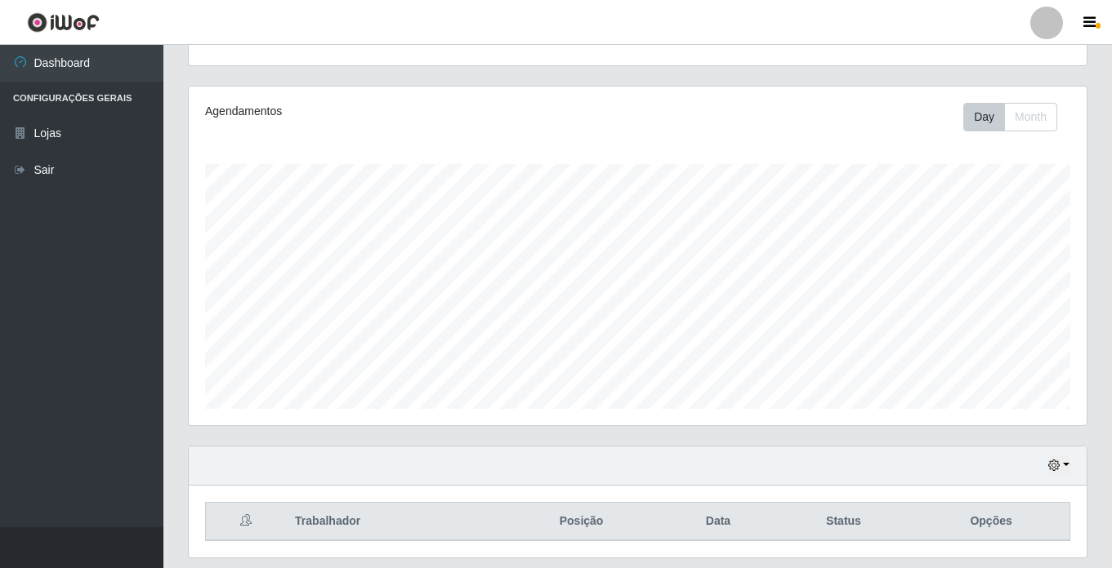
scroll to position [225, 0]
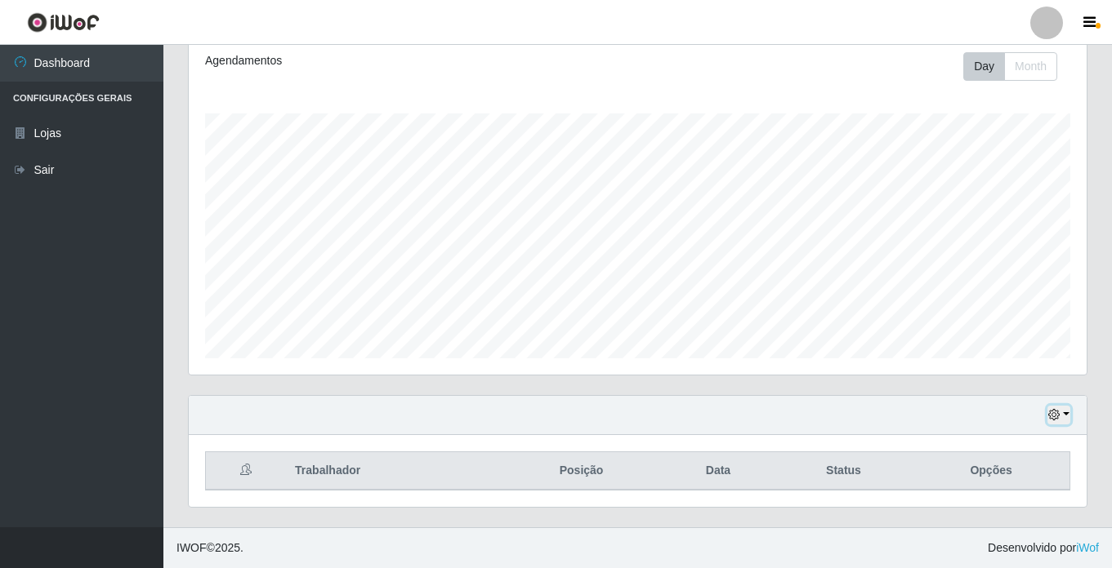
click at [1064, 412] on button "button" at bounding box center [1058, 415] width 23 height 19
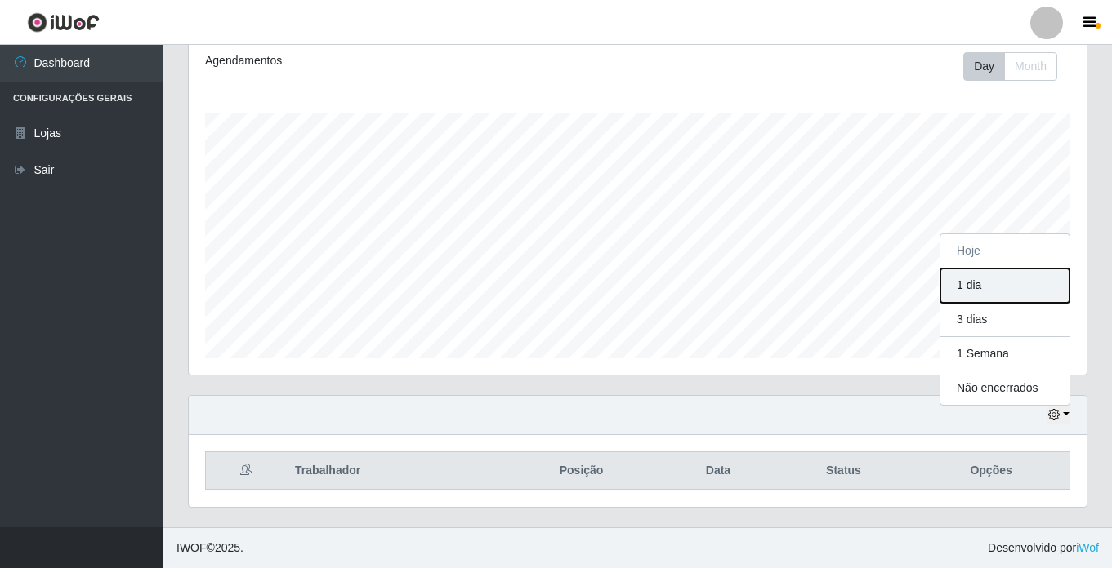
click at [1018, 275] on button "1 dia" at bounding box center [1004, 286] width 129 height 34
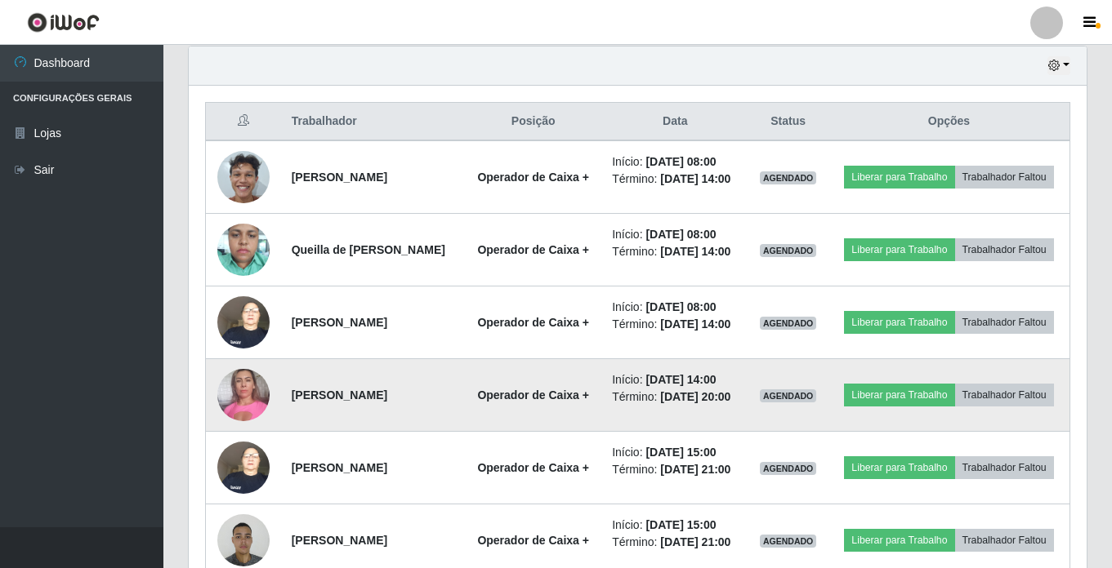
scroll to position [572, 0]
